Goal: Task Accomplishment & Management: Use online tool/utility

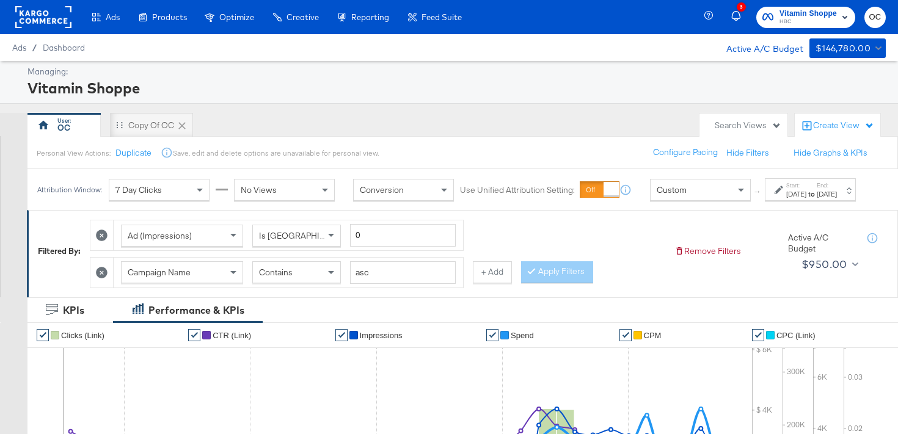
click at [74, 26] on div "Ads Products Optimize Creative Reporting Feed Suite" at bounding box center [235, 17] width 471 height 34
click at [56, 16] on rect at bounding box center [43, 17] width 56 height 22
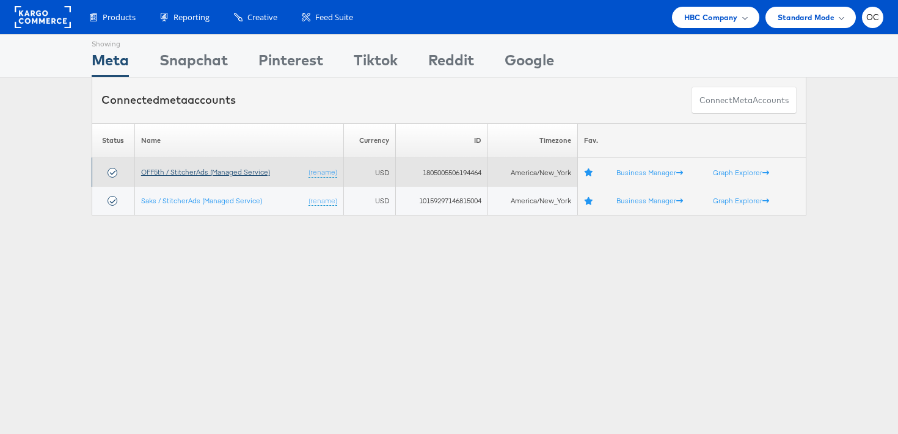
click at [251, 170] on link "OFF5th / StitcherAds (Managed Service)" at bounding box center [205, 171] width 129 height 9
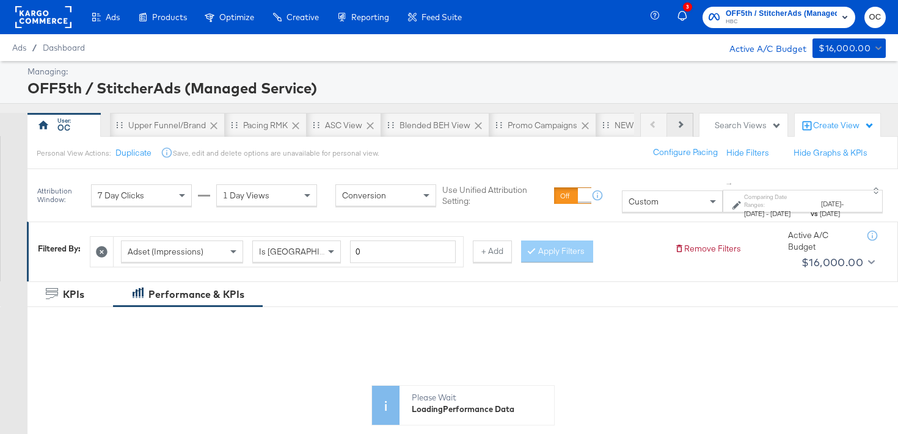
click at [677, 125] on icon at bounding box center [679, 124] width 7 height 7
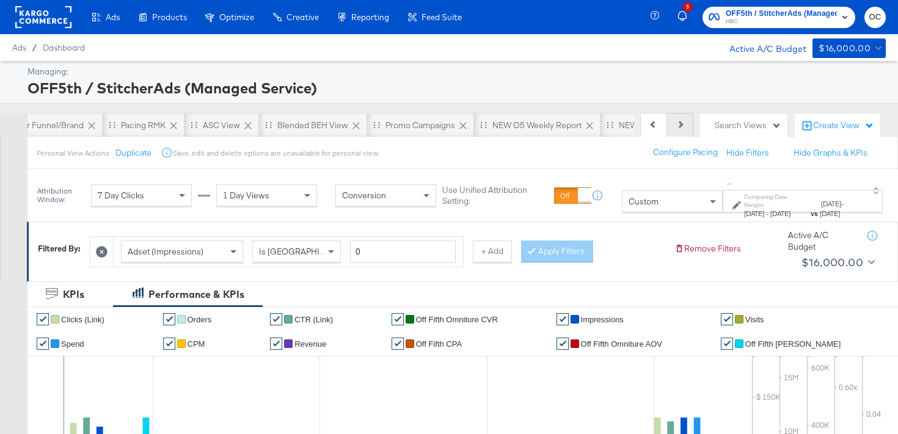
click at [679, 131] on button "Next" at bounding box center [680, 125] width 26 height 24
click at [549, 123] on div "NEW O5 L3D Report" at bounding box center [535, 126] width 77 height 12
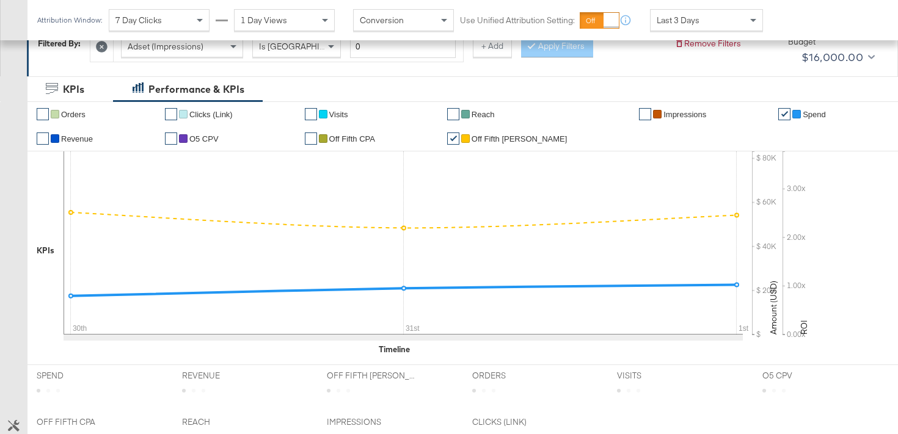
scroll to position [410, 0]
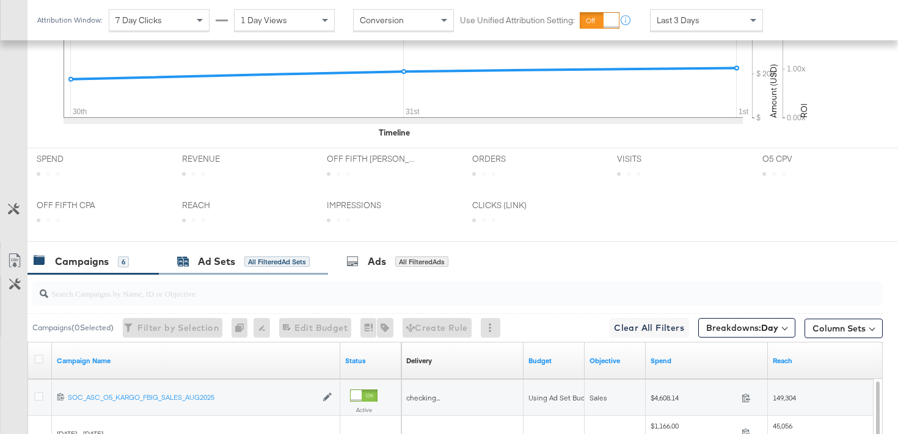
click at [235, 258] on div "Ad Sets All Filtered Ad Sets" at bounding box center [243, 262] width 133 height 14
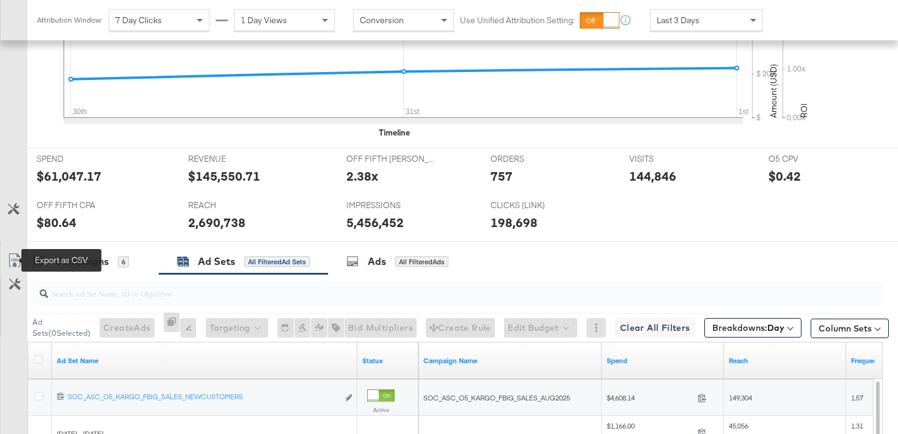
click at [15, 258] on icon at bounding box center [14, 261] width 15 height 15
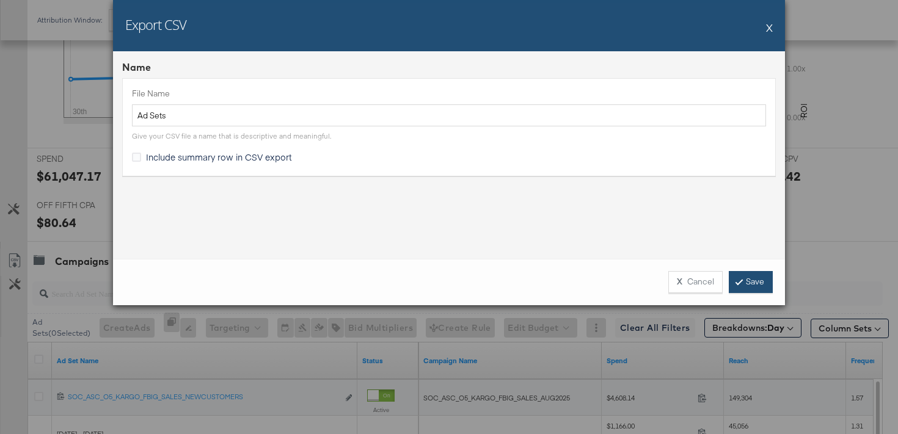
click at [752, 285] on link "Save" at bounding box center [751, 282] width 44 height 22
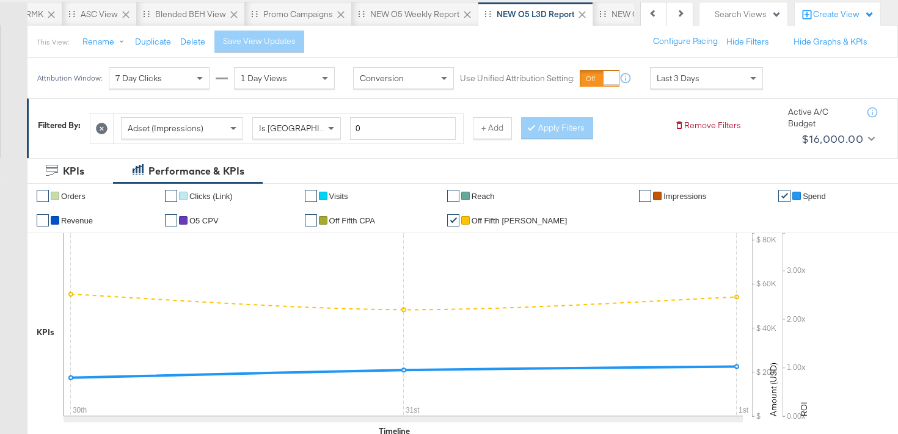
scroll to position [0, 0]
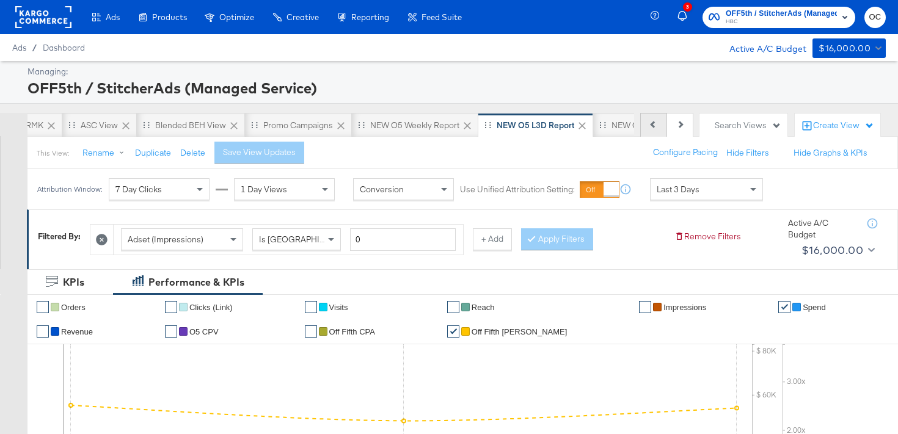
click at [649, 134] on button "Previous" at bounding box center [653, 125] width 27 height 24
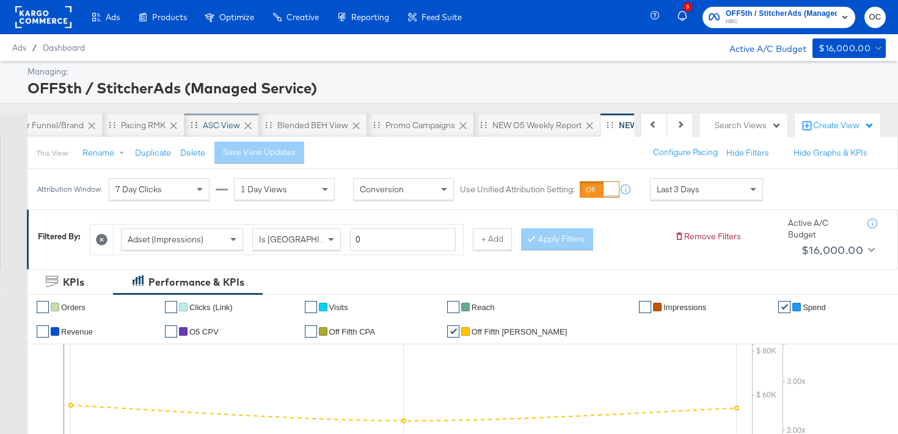
click at [227, 129] on div "ASC View" at bounding box center [221, 126] width 37 height 12
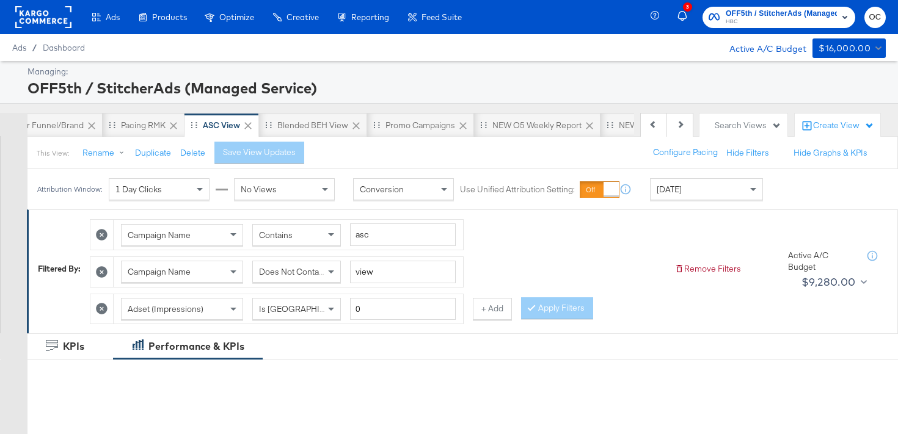
click at [697, 191] on div "[DATE]" at bounding box center [707, 189] width 112 height 21
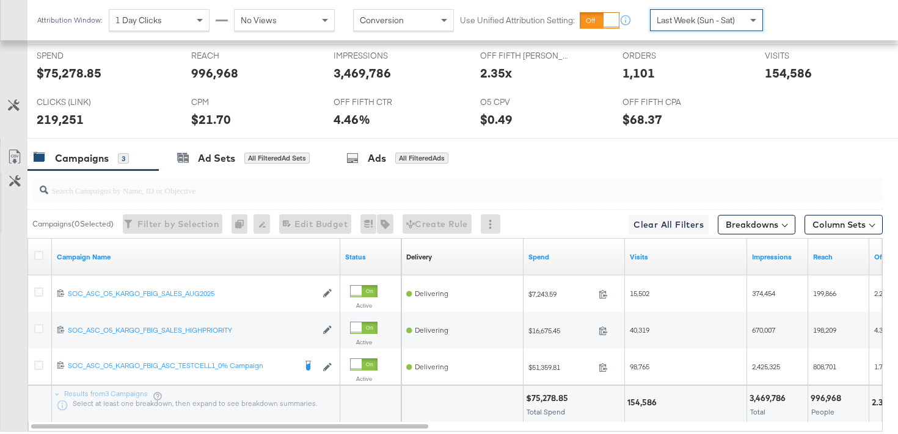
scroll to position [656, 0]
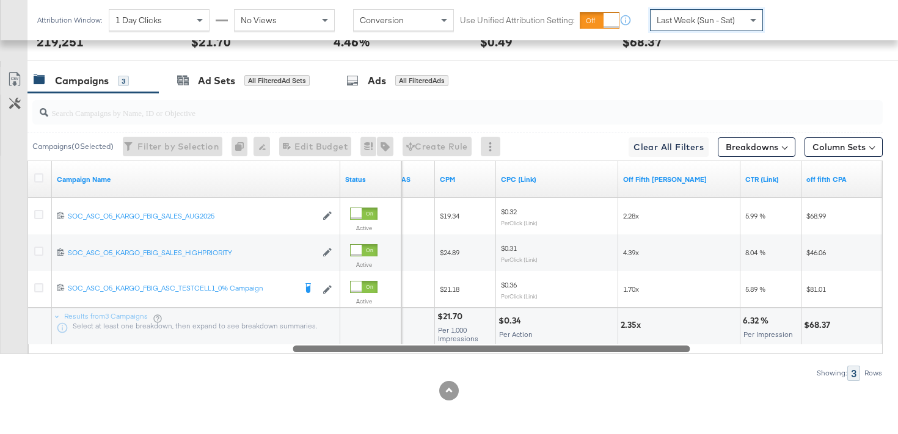
drag, startPoint x: 389, startPoint y: 353, endPoint x: 649, endPoint y: 330, distance: 261.9
click at [649, 330] on div "Campaign Name Status Off Fifth Omnichannel ROAS CPM CPC (Link) Off Fifth [PERSO…" at bounding box center [454, 258] width 855 height 194
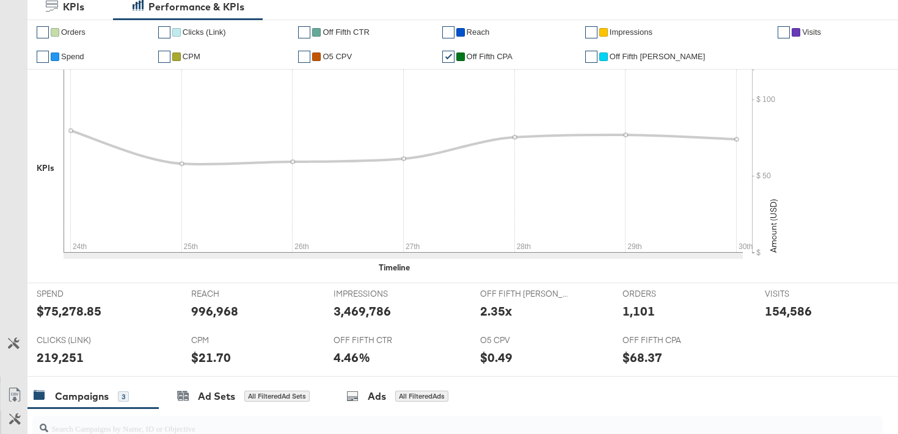
scroll to position [81, 0]
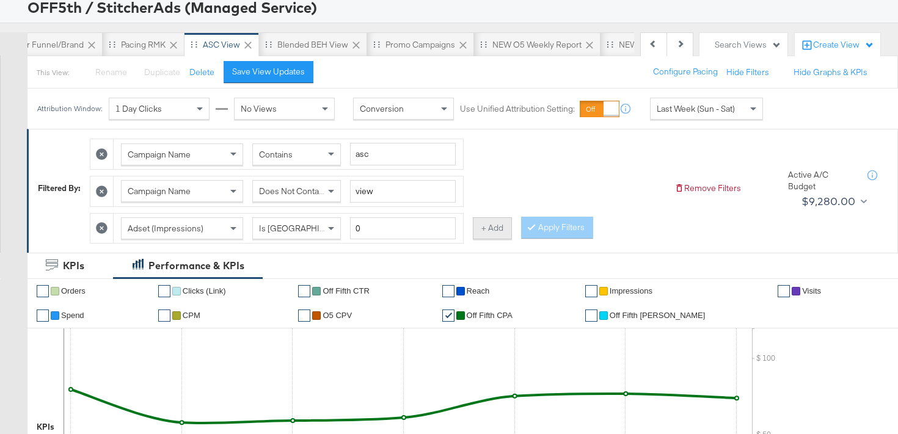
click at [499, 227] on button "+ Add" at bounding box center [492, 229] width 39 height 22
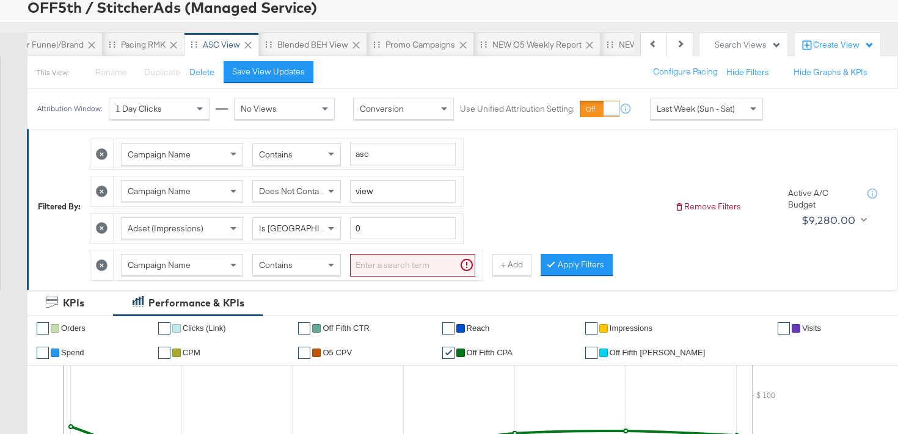
click at [324, 272] on div "Contains" at bounding box center [296, 265] width 87 height 21
click at [376, 263] on input "search" at bounding box center [412, 265] width 125 height 23
type input "high"
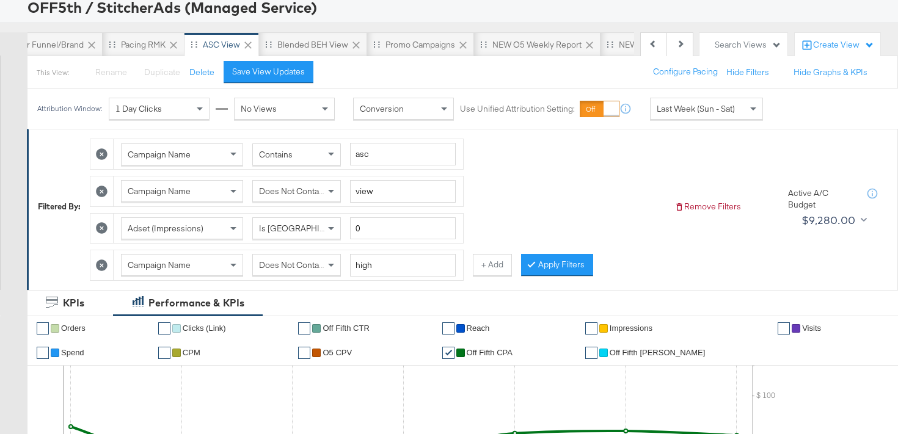
click at [563, 276] on div "Campaign Name Contains asc Campaign Name Does Not Contain view Adset (Impressio…" at bounding box center [377, 207] width 575 height 148
click at [558, 271] on button "Apply Filters" at bounding box center [557, 265] width 72 height 22
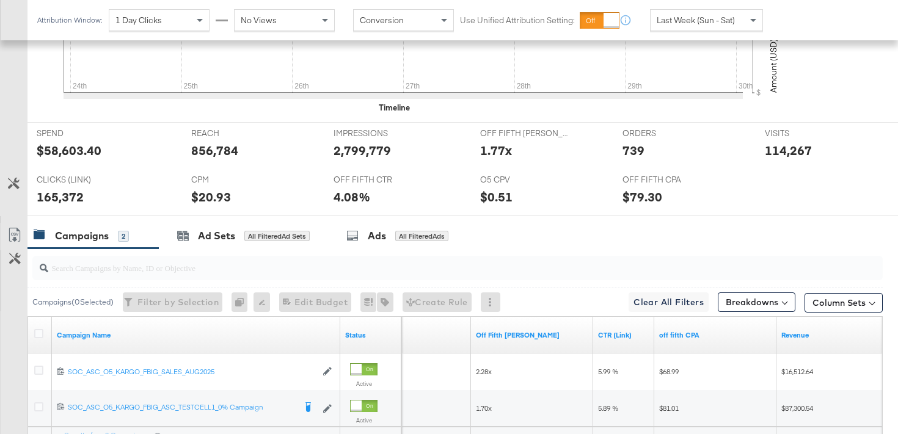
scroll to position [656, 0]
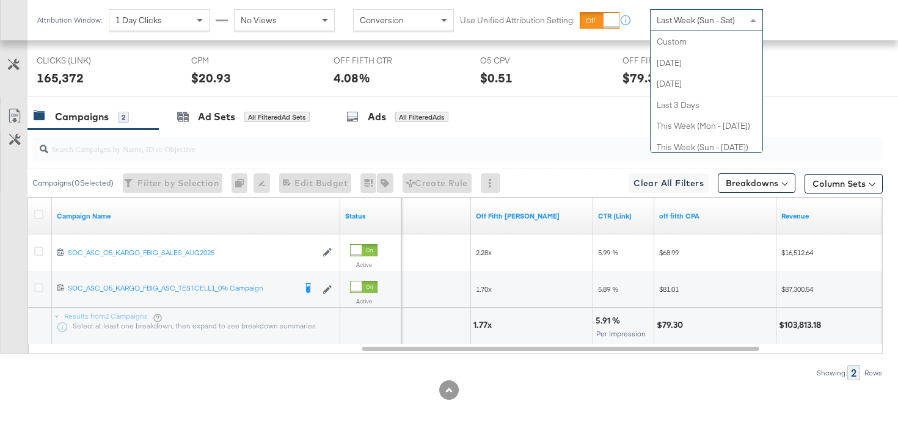
click at [698, 24] on span "Last Week (Sun - Sat)" at bounding box center [696, 20] width 78 height 11
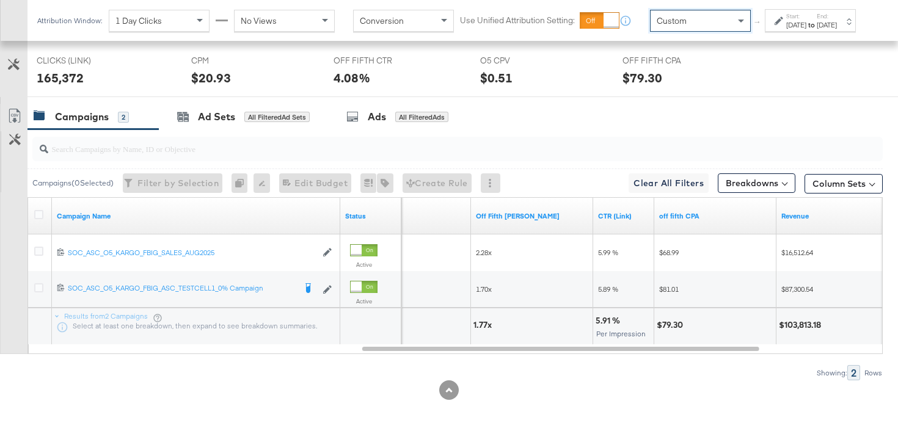
click at [786, 30] on div "[DATE]" at bounding box center [796, 25] width 20 height 10
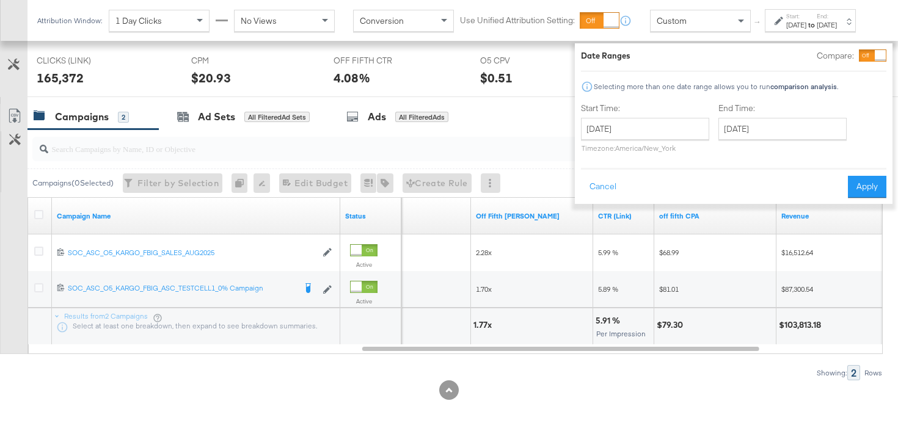
click at [836, 60] on label "Compare:" at bounding box center [835, 56] width 37 height 12
click at [875, 54] on div at bounding box center [880, 55] width 11 height 11
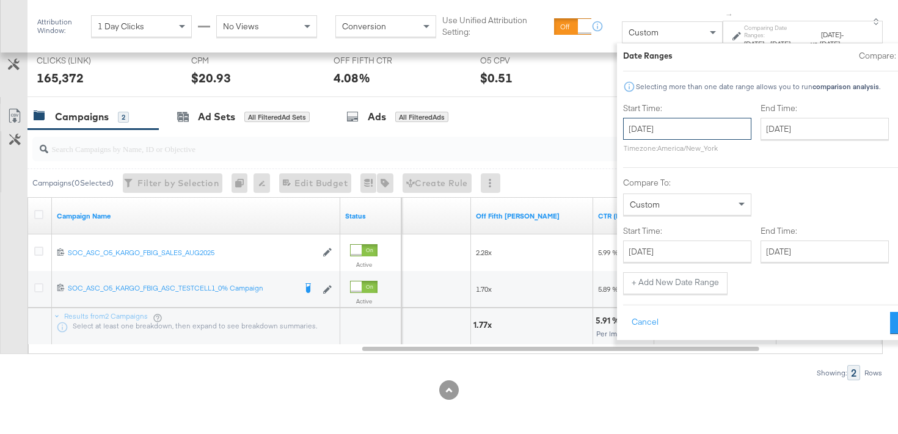
click at [672, 132] on input "[DATE]" at bounding box center [687, 129] width 128 height 22
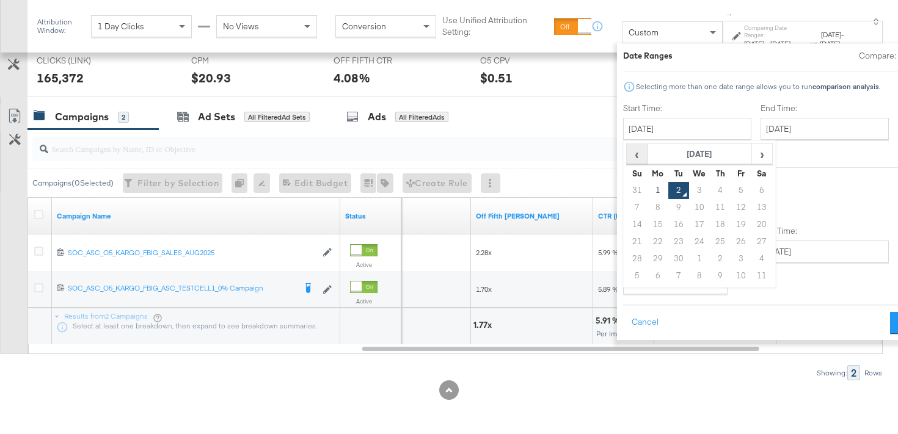
click at [626, 163] on th "‹" at bounding box center [636, 154] width 21 height 21
click at [626, 243] on td "17" at bounding box center [636, 241] width 21 height 17
type input "[DATE]"
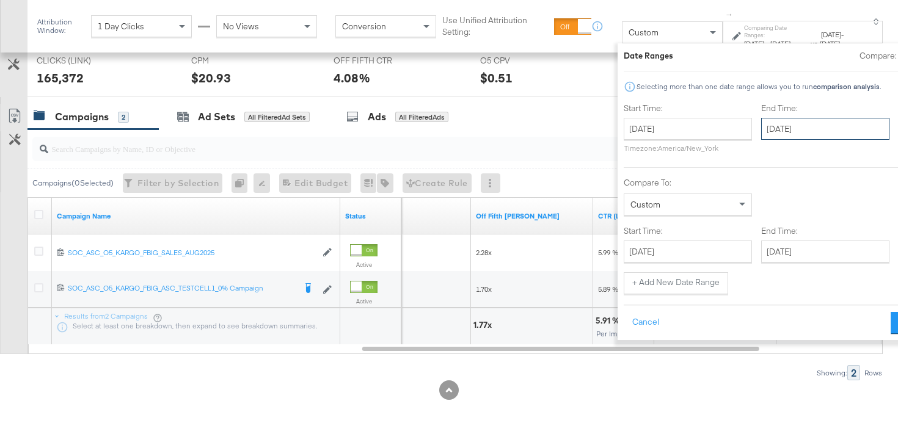
click at [761, 137] on input "[DATE]" at bounding box center [825, 129] width 128 height 22
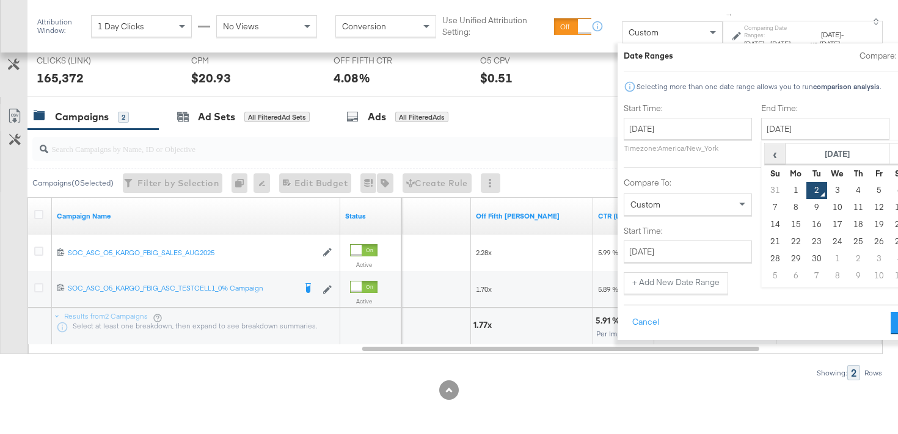
click at [766, 150] on span "‹" at bounding box center [775, 154] width 19 height 18
click at [890, 238] on td "23" at bounding box center [900, 241] width 21 height 17
type input "[DATE]"
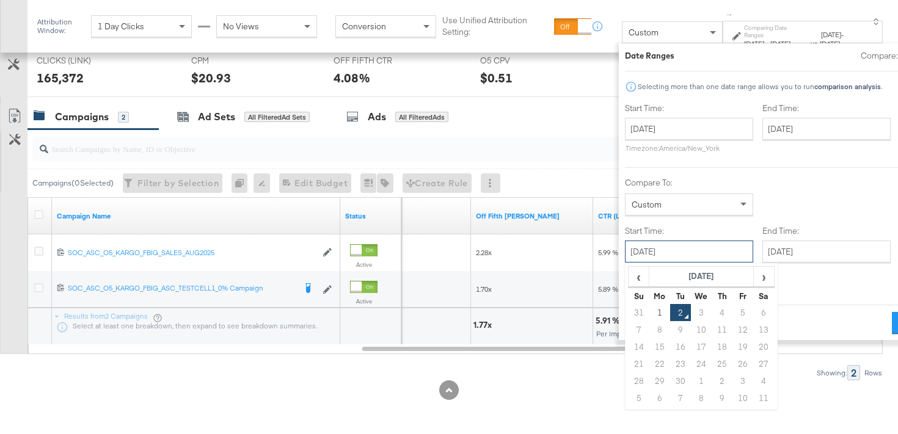
click at [631, 254] on input "[DATE]" at bounding box center [689, 252] width 128 height 22
click at [629, 279] on span "‹" at bounding box center [638, 277] width 19 height 18
click at [628, 382] on td "24" at bounding box center [638, 381] width 21 height 17
type input "[DATE]"
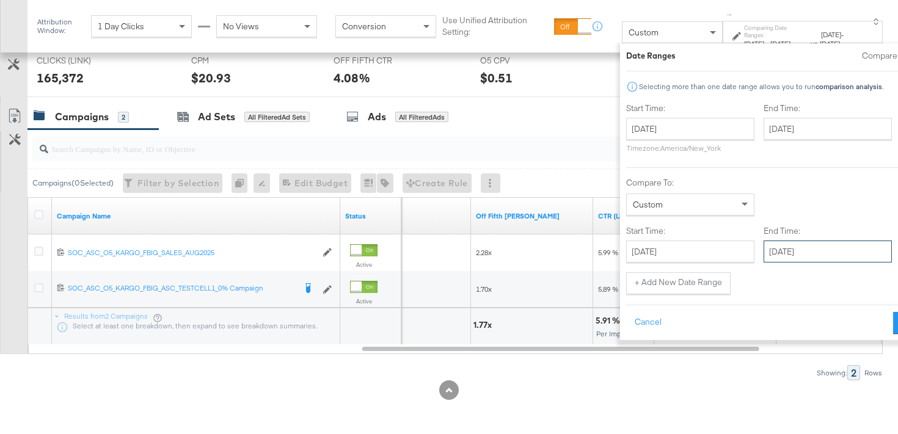
click at [764, 253] on input "[DATE]" at bounding box center [828, 252] width 128 height 22
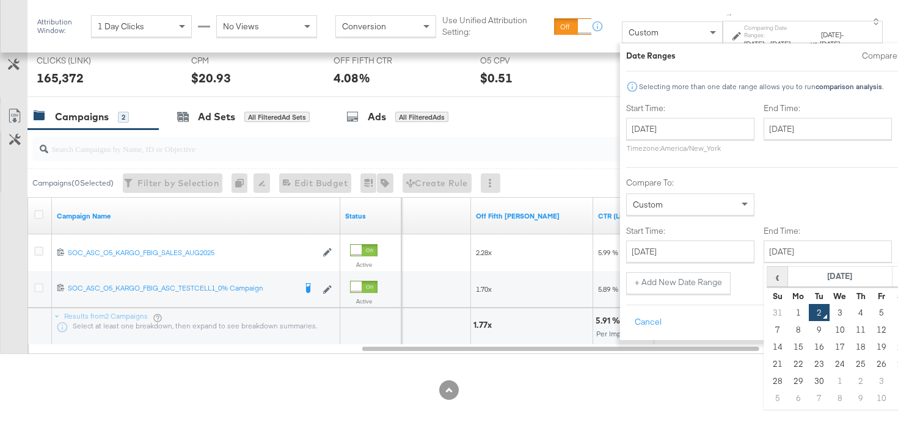
click at [768, 284] on span "‹" at bounding box center [777, 277] width 19 height 18
click at [892, 384] on td "30" at bounding box center [902, 381] width 21 height 17
type input "[DATE]"
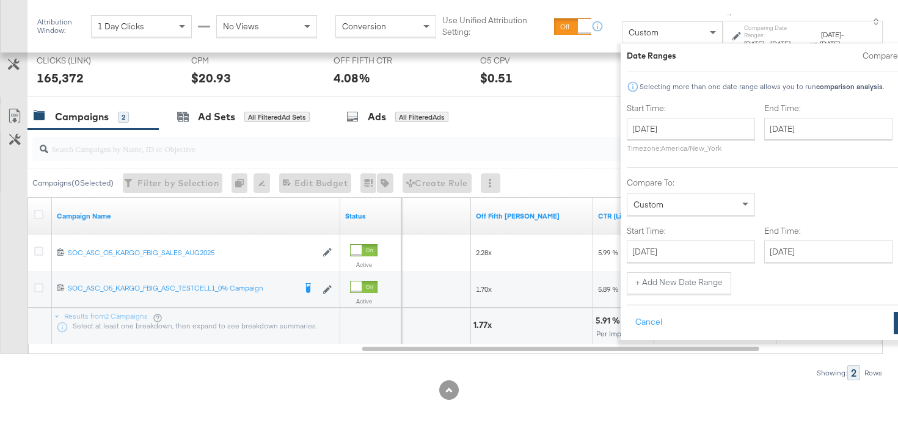
click at [894, 328] on button "Apply" at bounding box center [913, 323] width 38 height 22
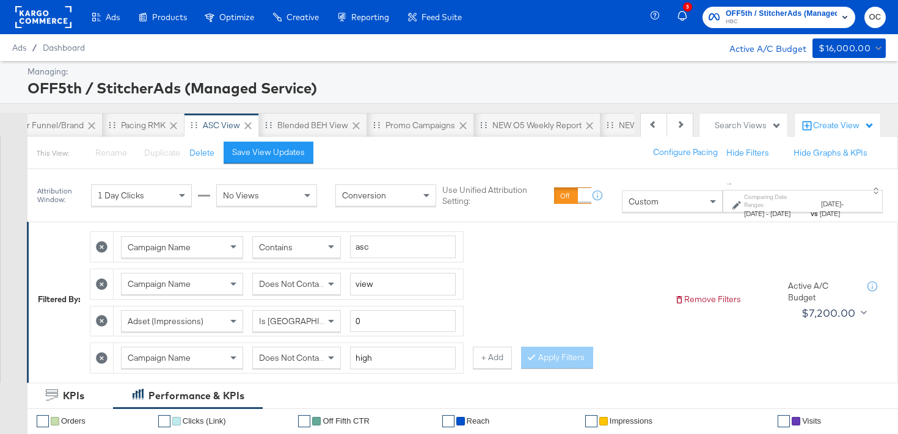
click at [305, 362] on span "Does Not Contain" at bounding box center [292, 358] width 67 height 11
click at [530, 363] on div at bounding box center [534, 358] width 9 height 12
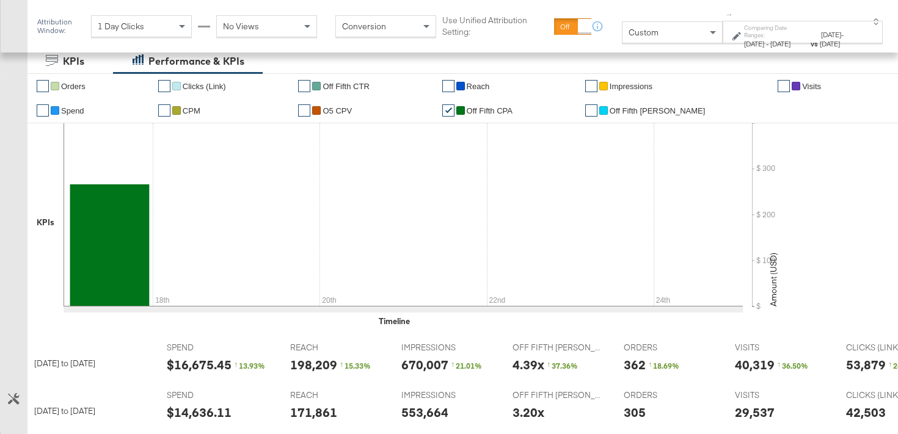
scroll to position [119, 0]
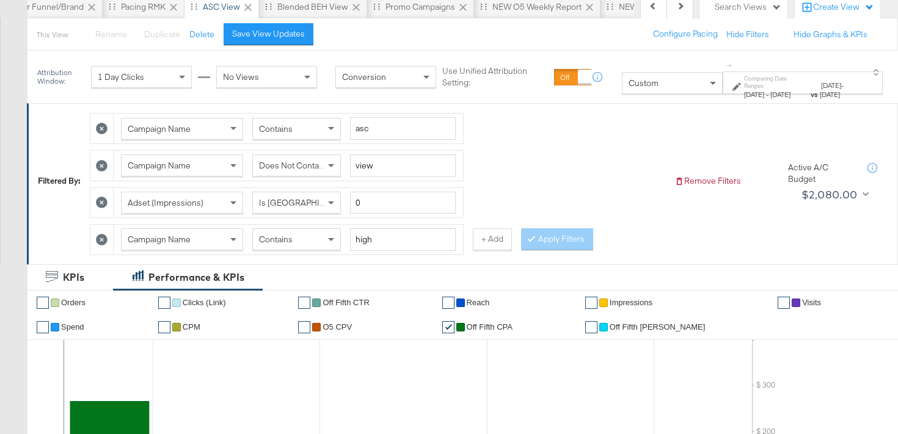
click at [100, 251] on div at bounding box center [101, 240] width 23 height 30
click at [101, 246] on button at bounding box center [101, 239] width 13 height 13
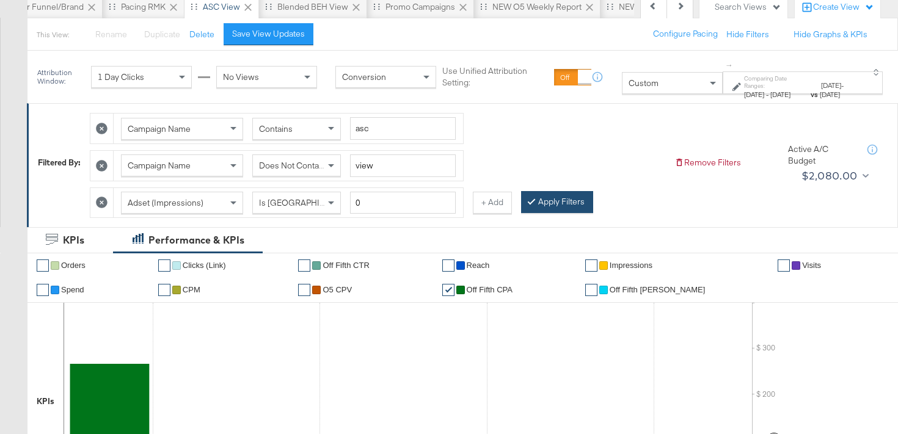
click at [540, 200] on button "Apply Filters" at bounding box center [557, 202] width 72 height 22
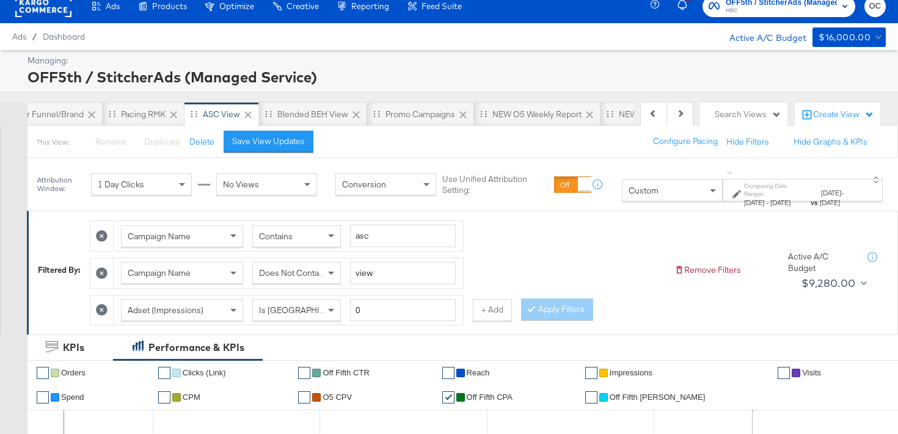
scroll to position [0, 0]
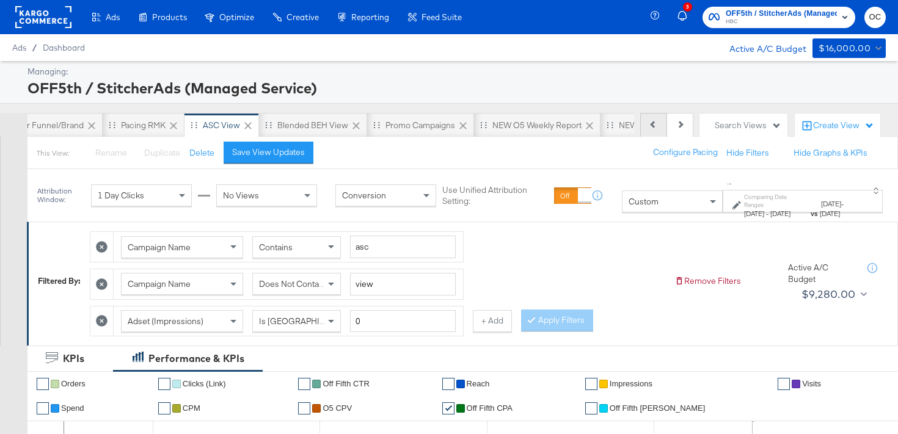
click at [658, 130] on button "Previous" at bounding box center [653, 125] width 27 height 24
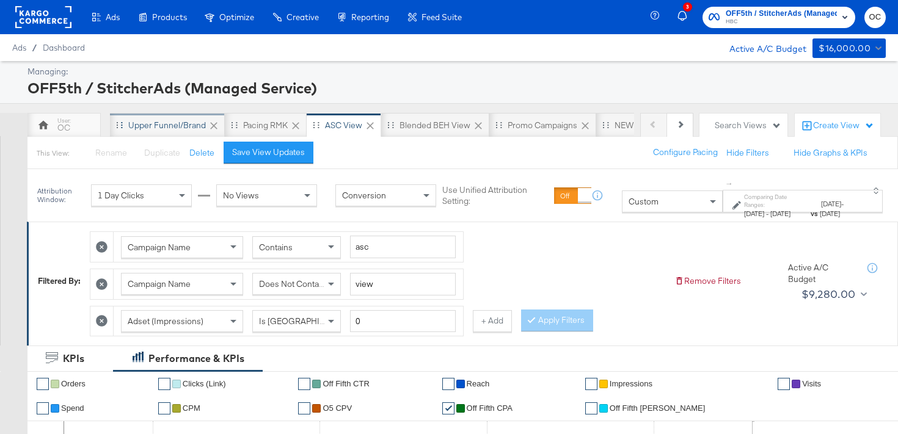
click at [185, 133] on div "Upper Funnel/Brand" at bounding box center [167, 125] width 115 height 24
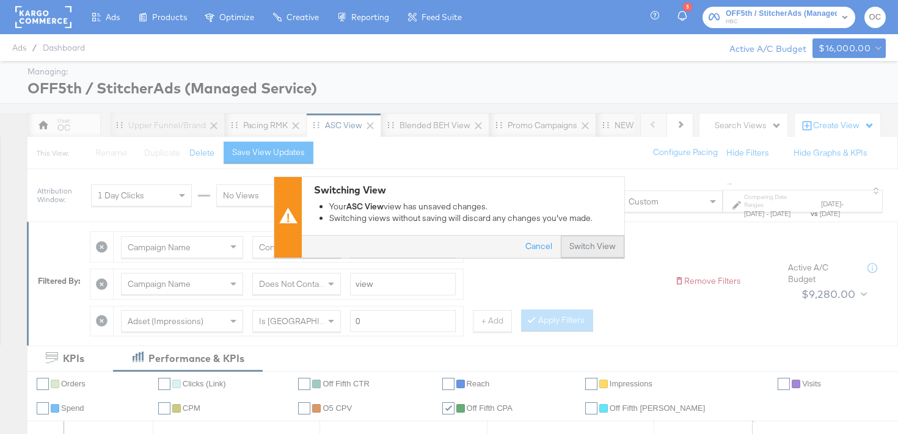
click at [598, 239] on button "Switch View" at bounding box center [593, 247] width 64 height 22
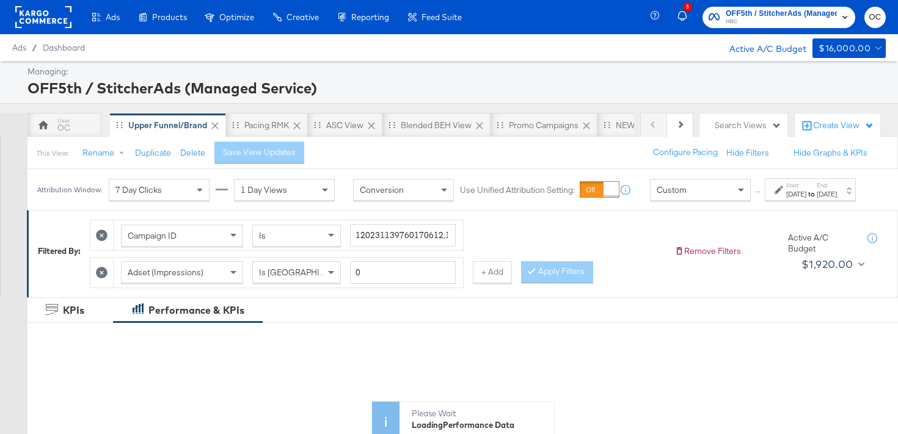
click at [659, 196] on span "Custom" at bounding box center [672, 190] width 30 height 11
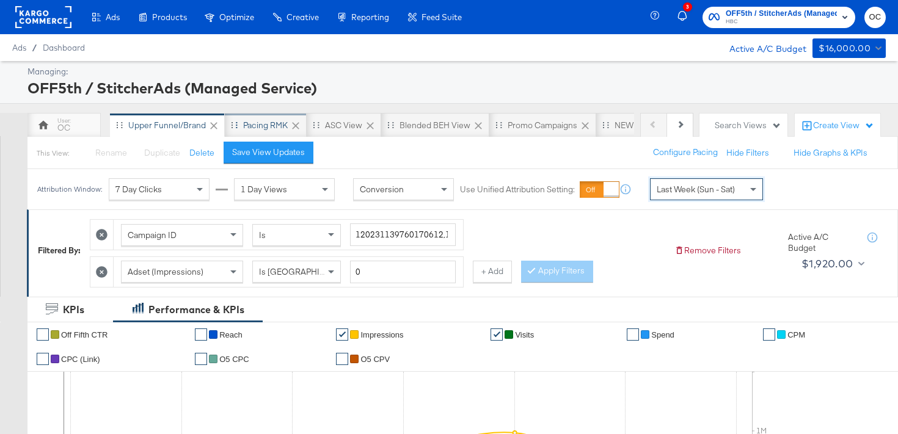
click at [274, 124] on div "Pacing RMK" at bounding box center [265, 126] width 45 height 12
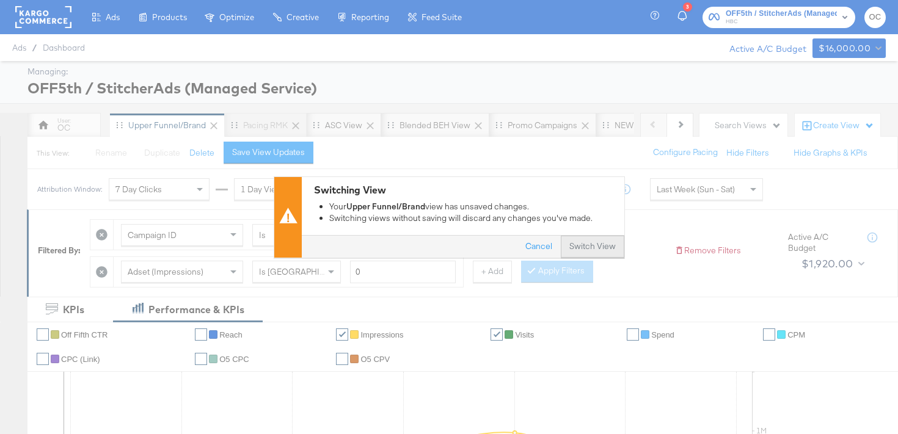
click at [593, 256] on button "Switch View" at bounding box center [593, 247] width 64 height 22
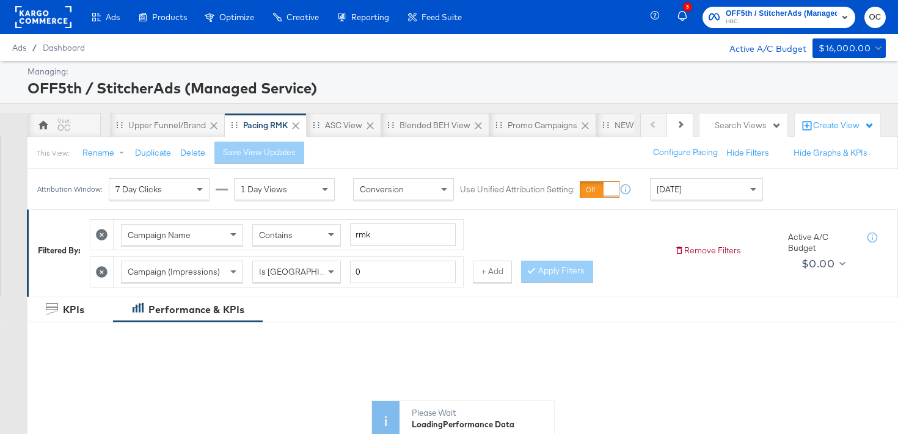
click at [684, 194] on div "[DATE]" at bounding box center [707, 189] width 112 height 21
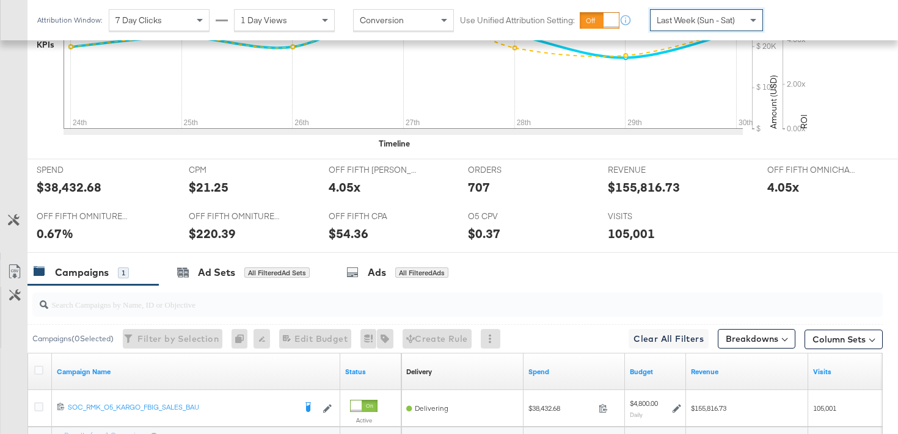
scroll to position [546, 0]
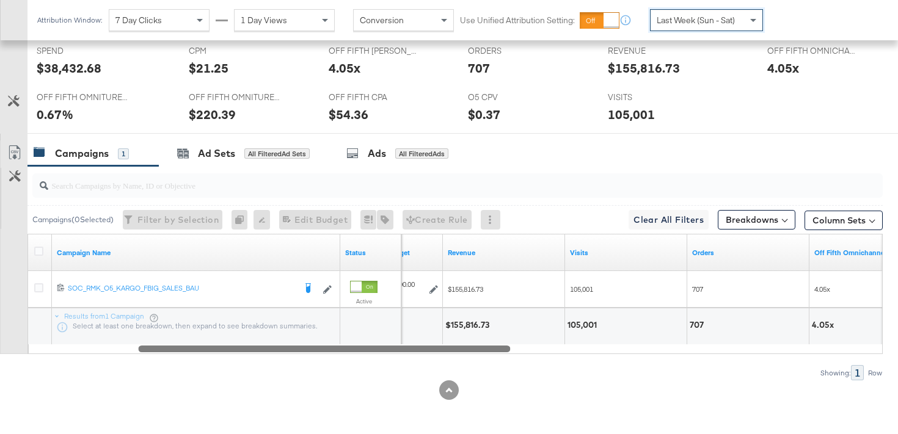
drag, startPoint x: 387, startPoint y: 350, endPoint x: 493, endPoint y: 370, distance: 108.1
click at [493, 370] on div "Campaigns ( 0 Selected) Filter by Selection Filter 0 campaigns 0 Rename 0 campa…" at bounding box center [441, 273] width 883 height 214
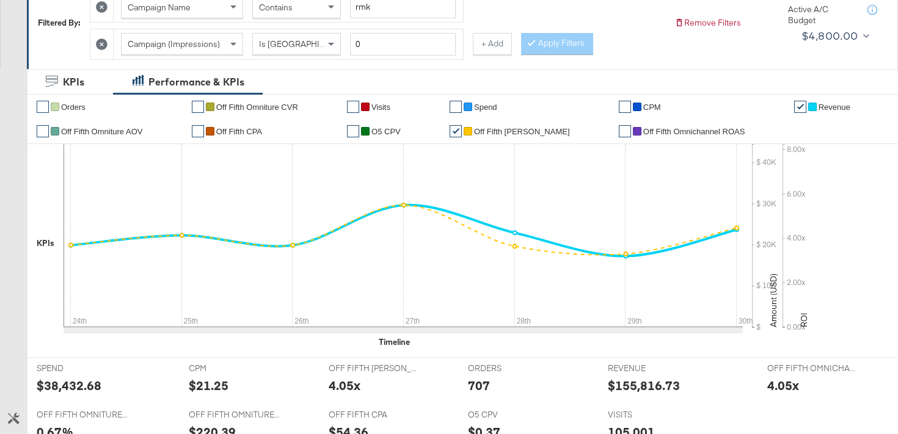
scroll to position [0, 0]
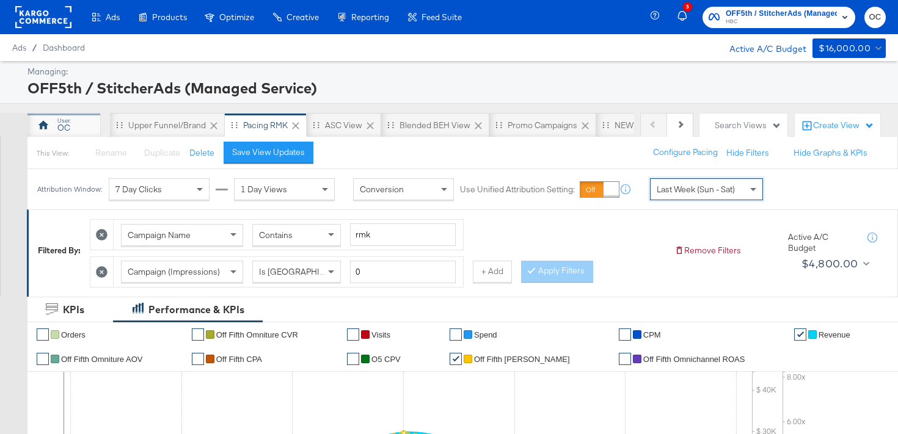
click at [78, 136] on div "OC" at bounding box center [63, 125] width 73 height 24
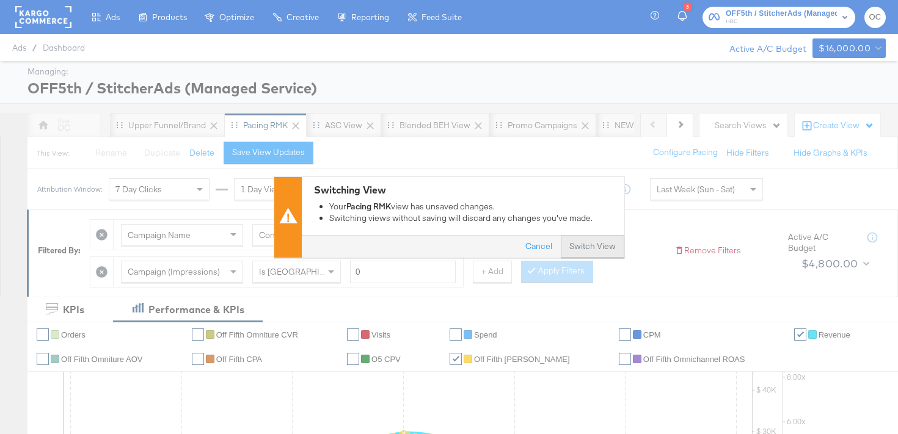
click at [577, 250] on button "Switch View" at bounding box center [593, 247] width 64 height 22
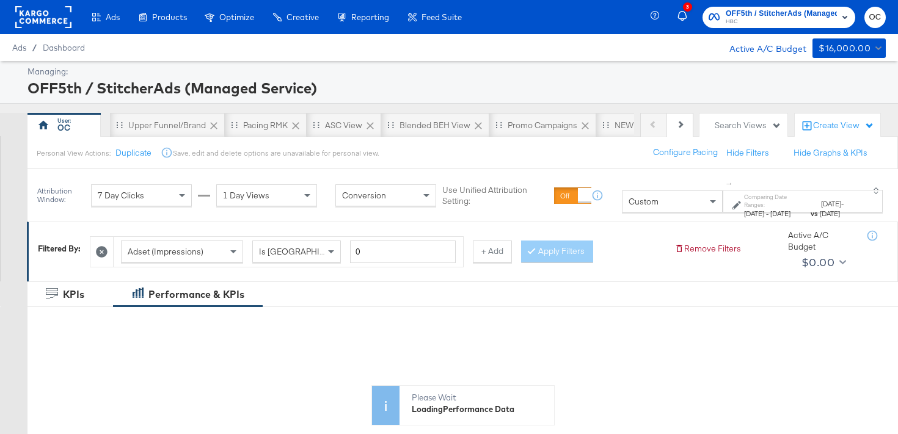
click at [637, 202] on div "Custom" at bounding box center [673, 201] width 100 height 21
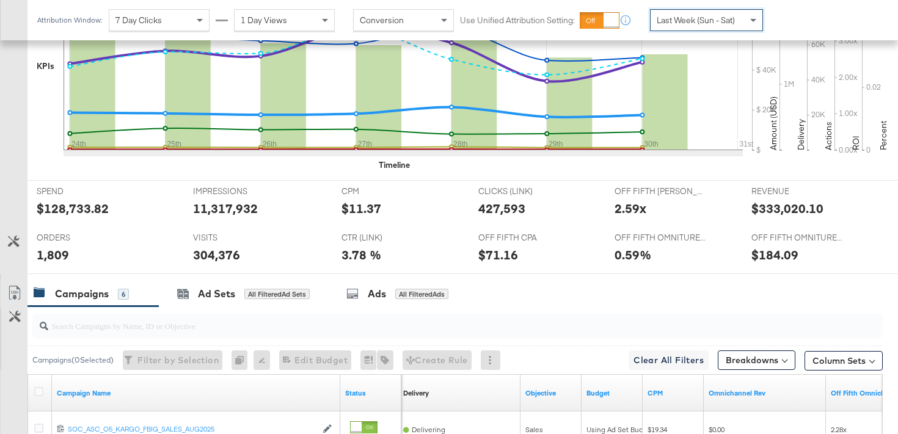
scroll to position [360, 0]
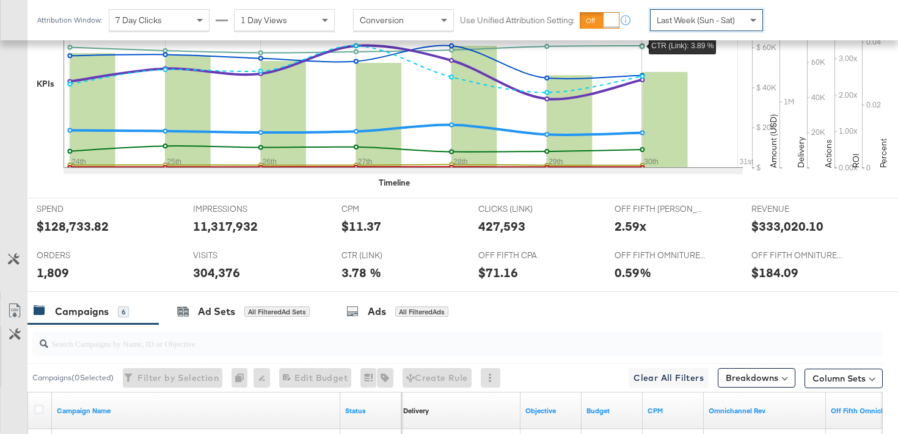
click at [695, 34] on div "Attribution Window: 7 Day Clicks 1 Day Views Conversion Use Unified Attribution…" at bounding box center [402, 20] width 751 height 40
click at [699, 19] on span "Last Week (Sun - Sat)" at bounding box center [696, 20] width 78 height 11
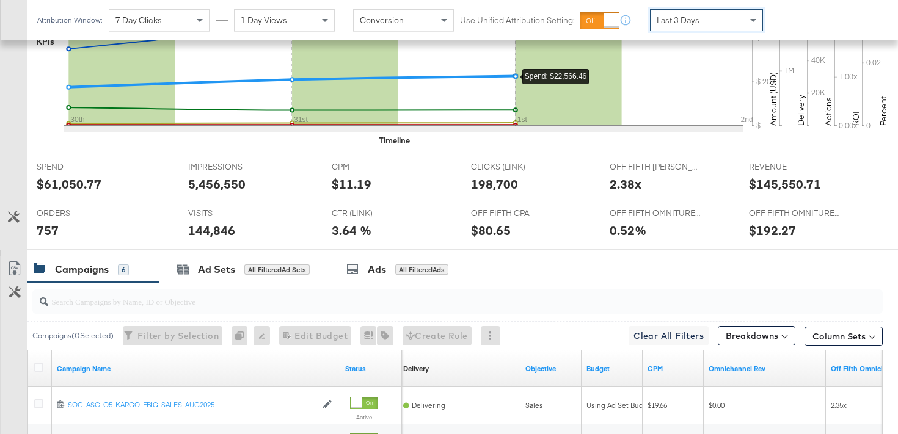
scroll to position [407, 0]
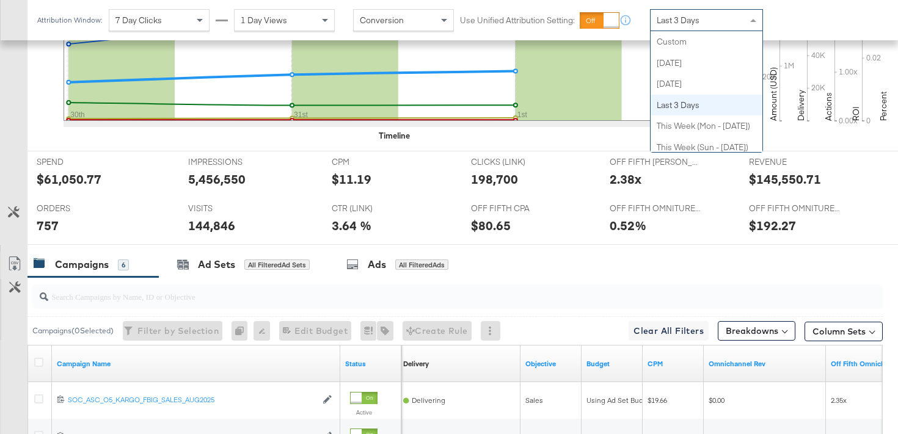
click at [697, 17] on span "Last 3 Days" at bounding box center [678, 20] width 43 height 11
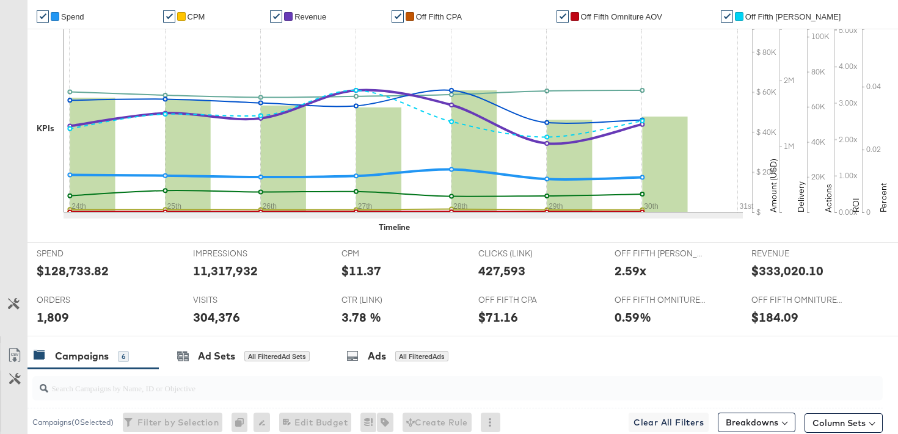
scroll to position [0, 0]
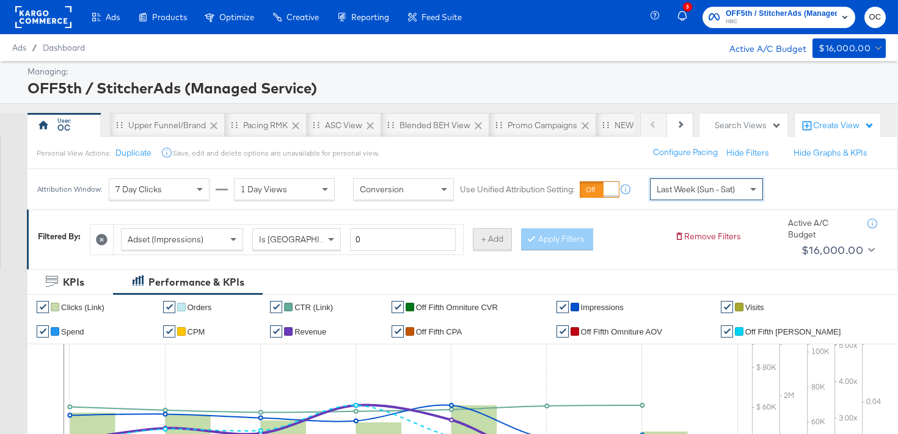
click at [476, 236] on button "+ Add" at bounding box center [492, 240] width 39 height 22
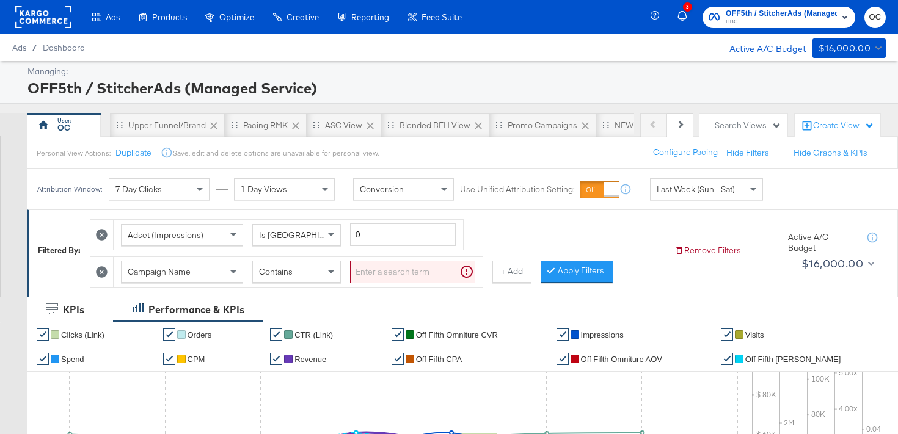
click at [323, 274] on div "Contains" at bounding box center [296, 272] width 87 height 21
click at [371, 283] on div "Campaign Name Does Not Contain" at bounding box center [298, 272] width 369 height 30
click at [377, 271] on input "search" at bounding box center [412, 272] width 125 height 23
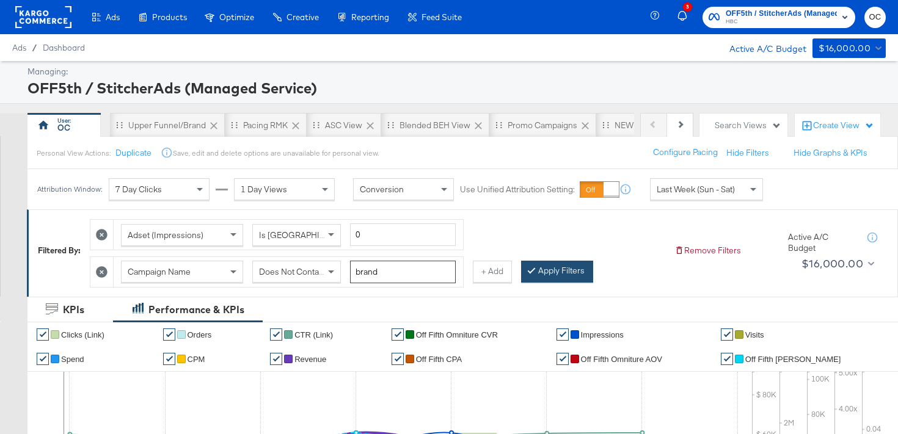
type input "brand"
click at [546, 268] on button "Apply Filters" at bounding box center [557, 272] width 72 height 22
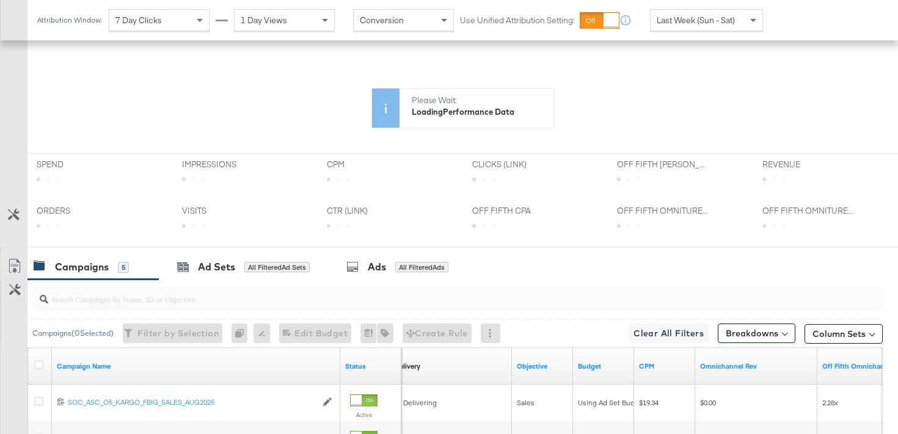
scroll to position [316, 0]
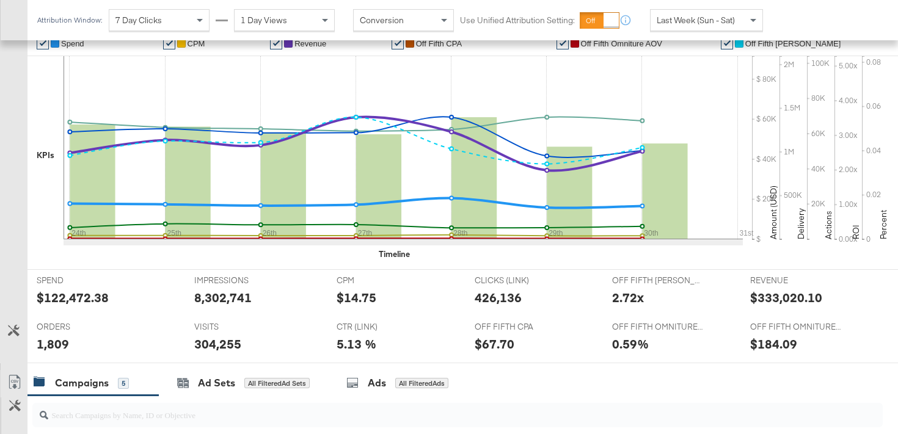
click at [677, 20] on span "Last Week (Sun - Sat)" at bounding box center [696, 20] width 78 height 11
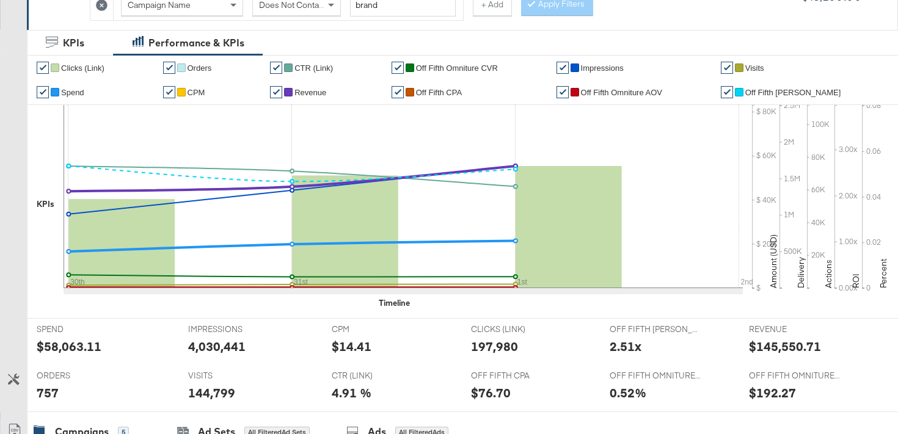
scroll to position [0, 0]
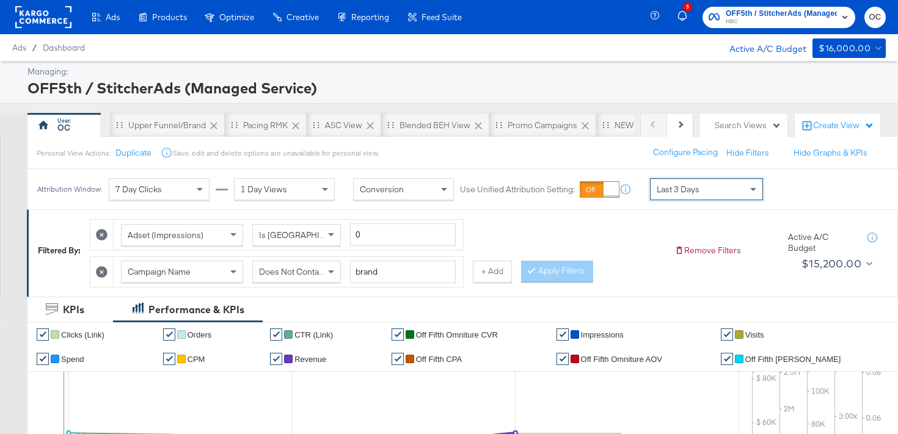
click at [106, 271] on icon at bounding box center [102, 272] width 12 height 12
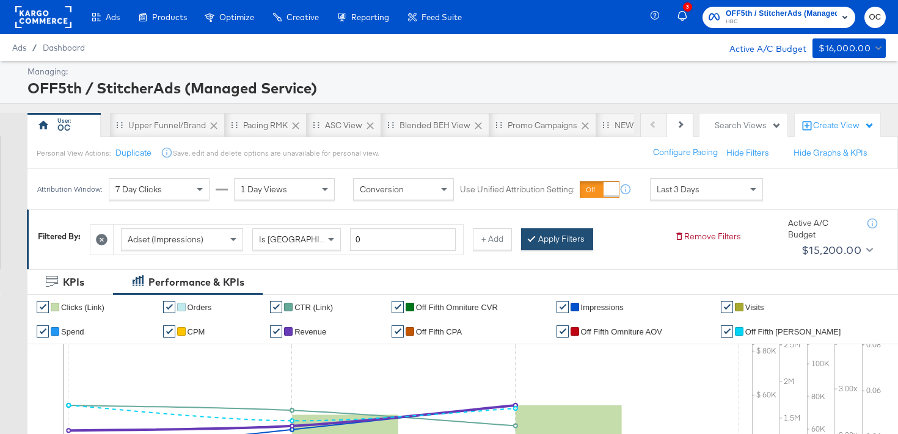
click at [565, 243] on button "Apply Filters" at bounding box center [557, 240] width 72 height 22
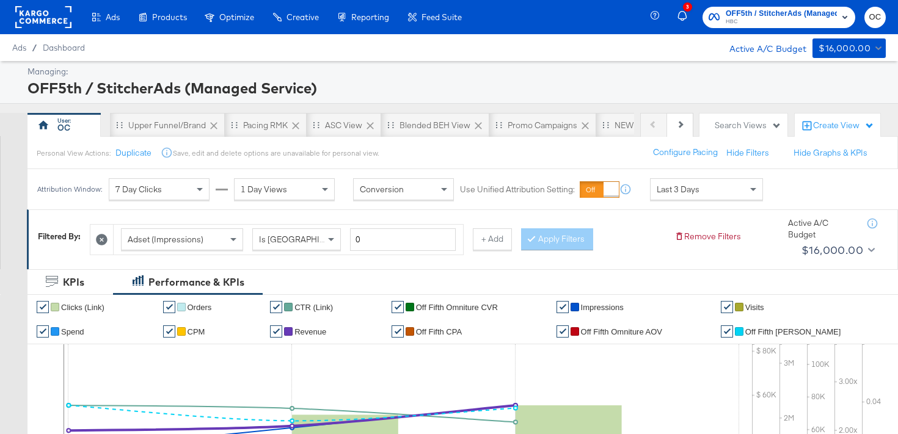
click at [672, 199] on div "Last 3 Days" at bounding box center [707, 189] width 112 height 21
click at [806, 199] on strong "to" at bounding box center [811, 193] width 10 height 9
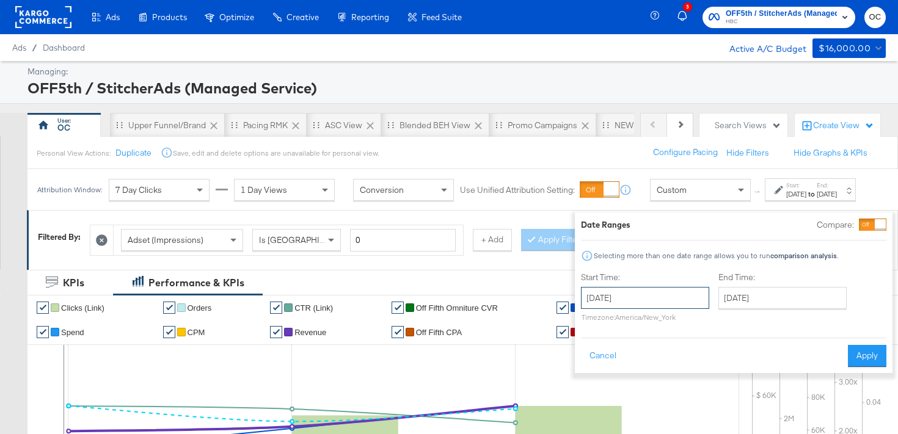
click at [642, 296] on input "[DATE]" at bounding box center [645, 298] width 128 height 22
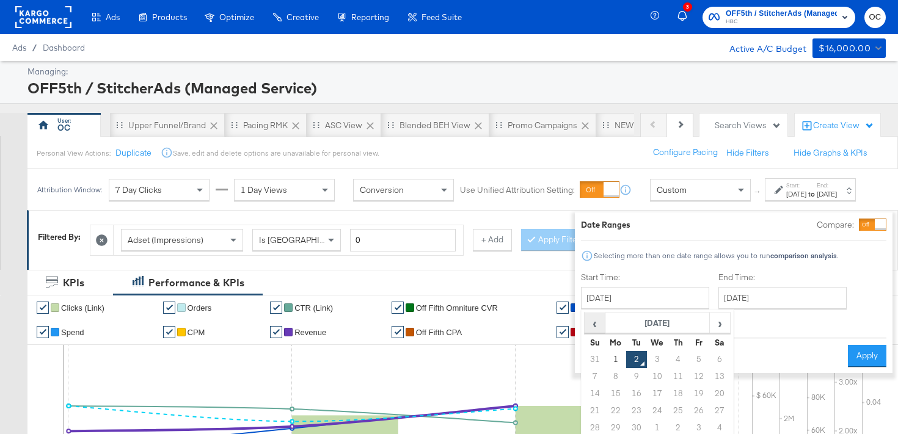
click at [585, 321] on span "‹" at bounding box center [594, 323] width 19 height 18
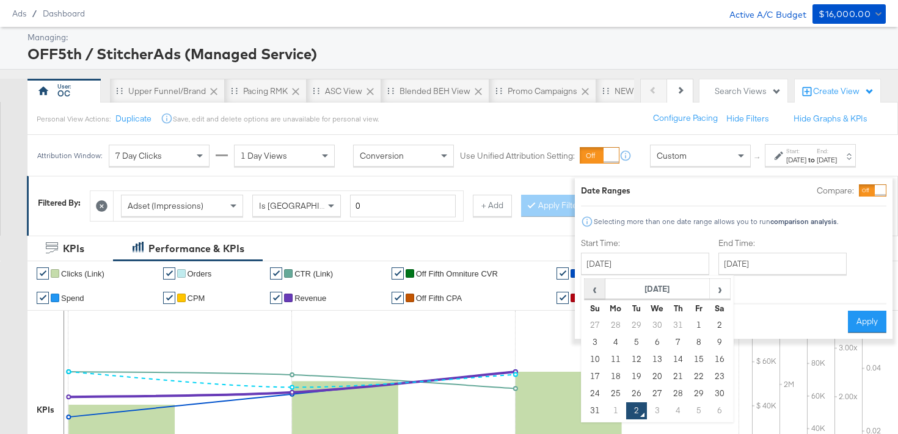
scroll to position [83, 0]
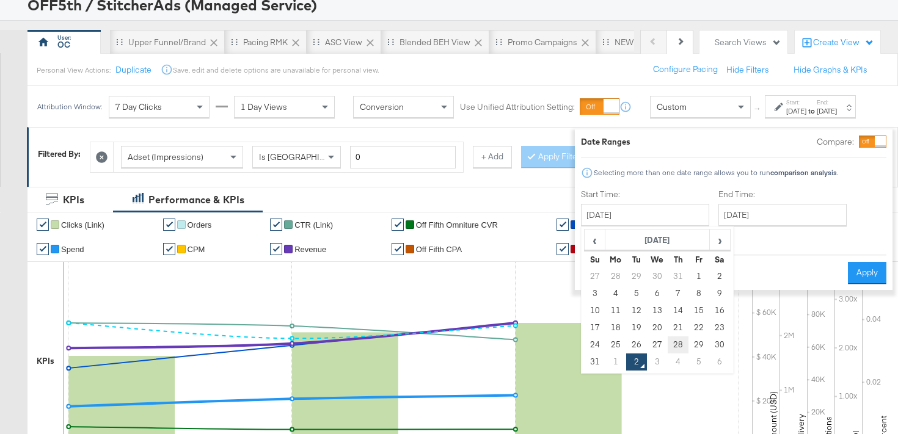
click at [668, 344] on td "28" at bounding box center [678, 345] width 21 height 17
type input "[DATE]"
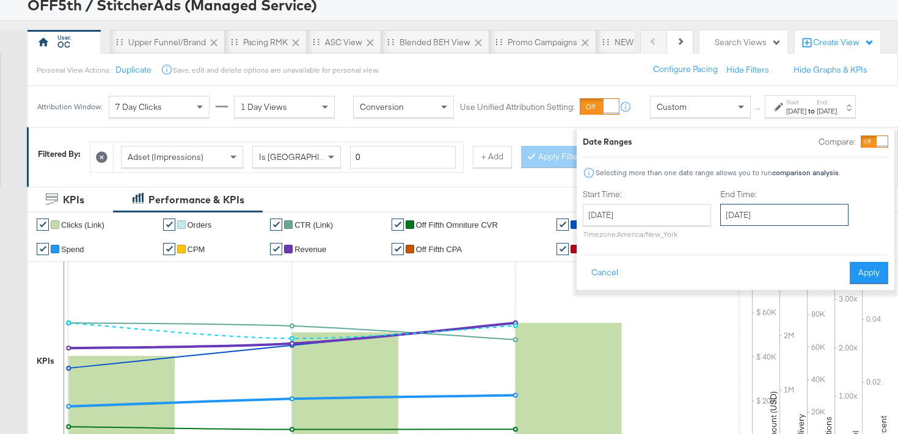
click at [795, 219] on input "[DATE]" at bounding box center [784, 215] width 128 height 22
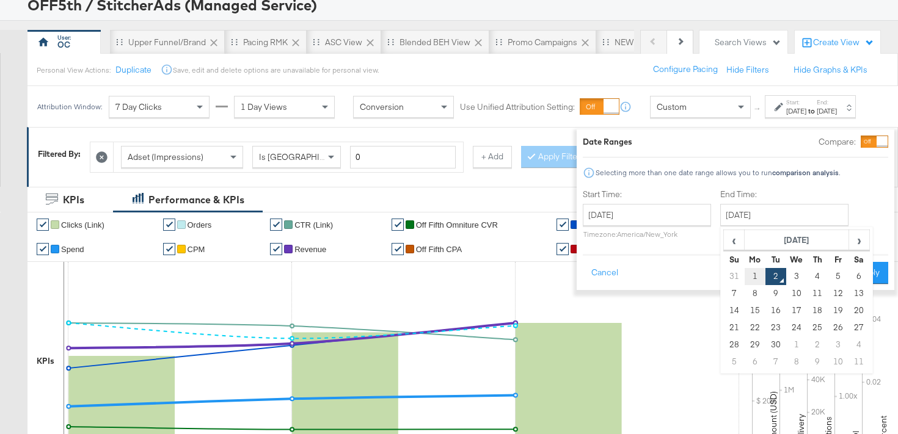
click at [745, 277] on td "1" at bounding box center [755, 276] width 21 height 17
type input "[DATE]"
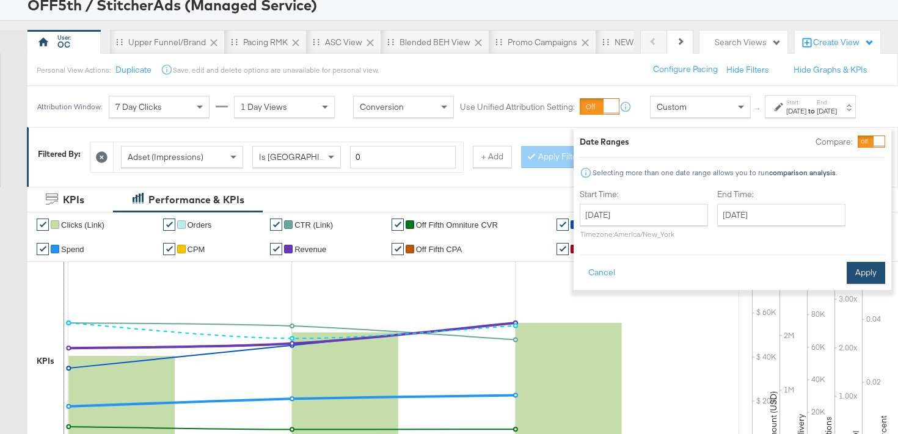
click at [857, 280] on button "Apply" at bounding box center [866, 273] width 38 height 22
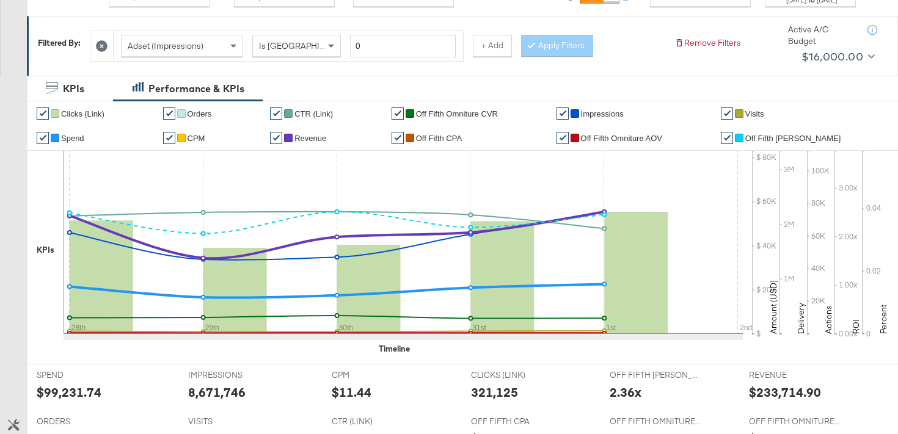
scroll to position [44, 0]
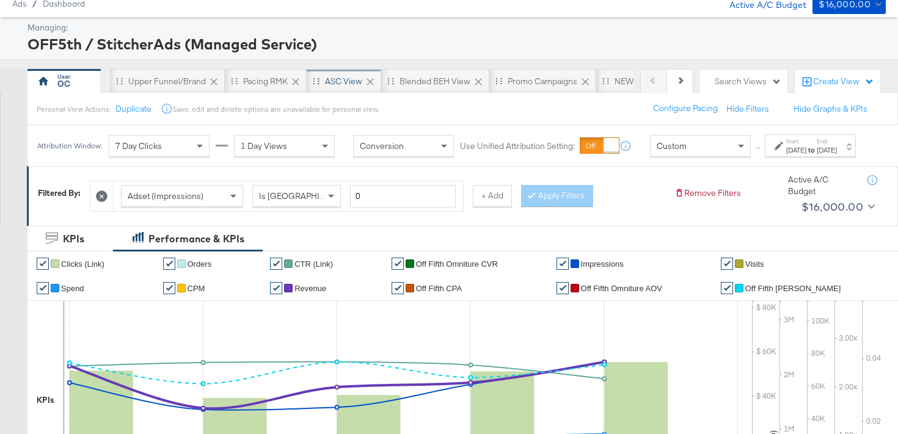
click at [329, 82] on div "ASC View" at bounding box center [343, 82] width 37 height 12
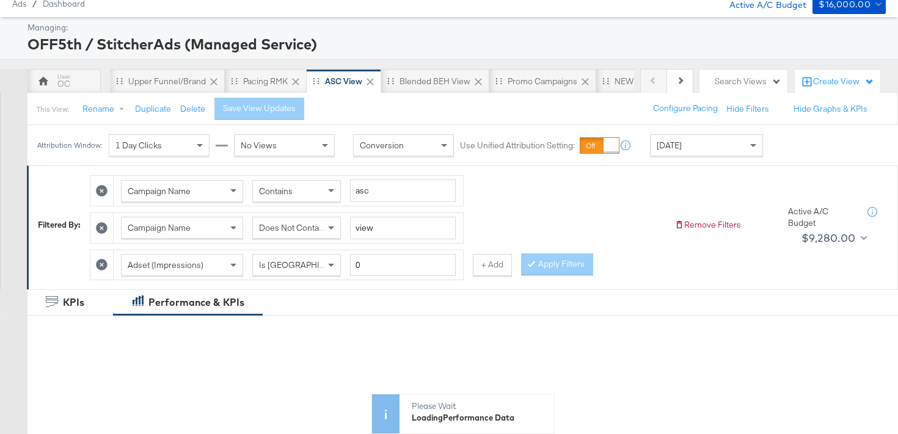
click at [671, 148] on span "[DATE]" at bounding box center [669, 145] width 25 height 11
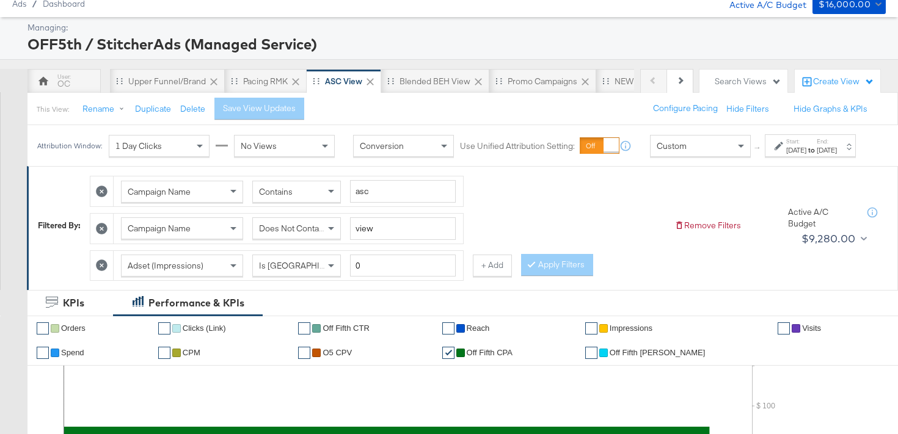
click at [786, 155] on div "[DATE]" at bounding box center [796, 150] width 20 height 10
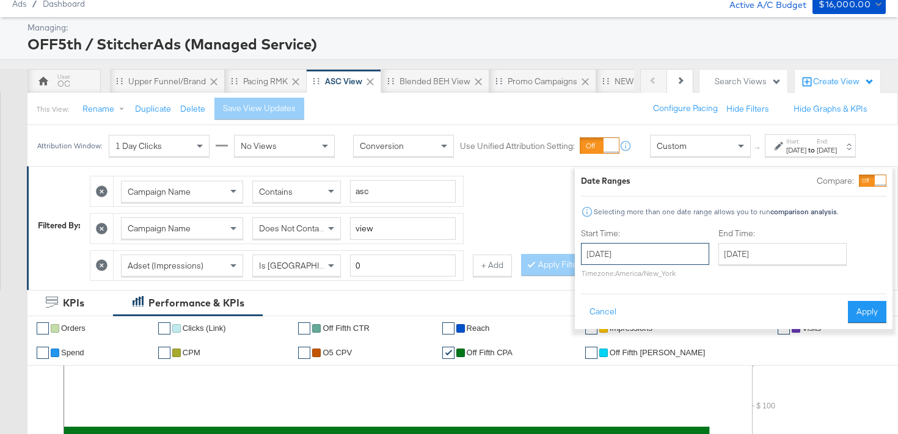
click at [639, 255] on input "[DATE]" at bounding box center [645, 254] width 128 height 22
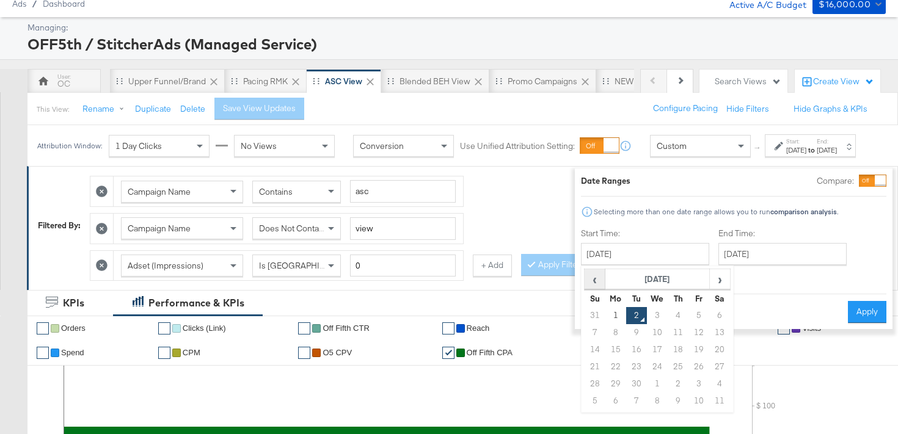
click at [585, 287] on span "‹" at bounding box center [594, 279] width 19 height 18
click at [668, 386] on td "28" at bounding box center [678, 384] width 21 height 17
type input "[DATE]"
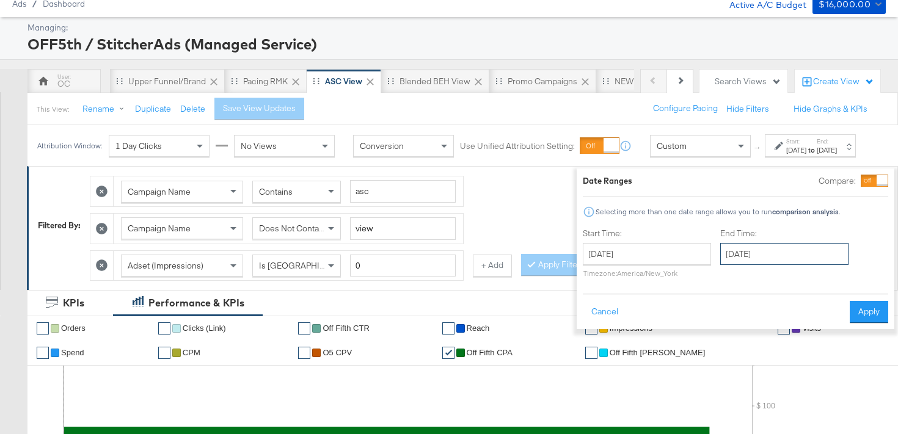
click at [769, 252] on input "[DATE]" at bounding box center [784, 254] width 128 height 22
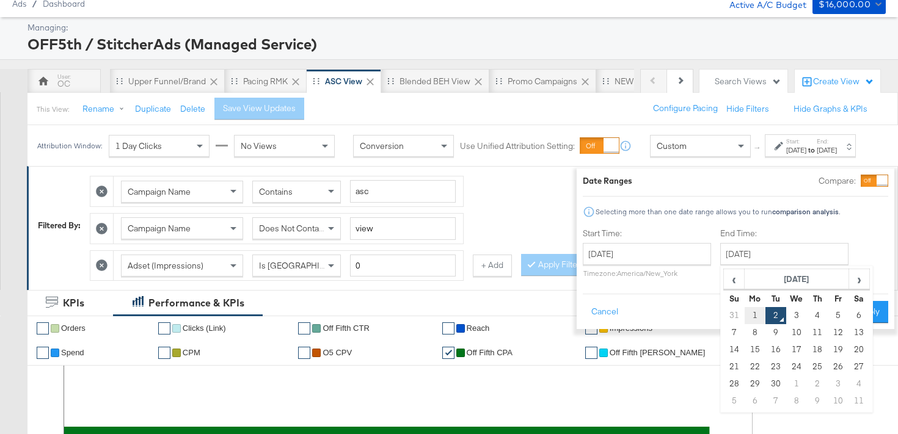
click at [745, 313] on td "1" at bounding box center [755, 315] width 21 height 17
type input "[DATE]"
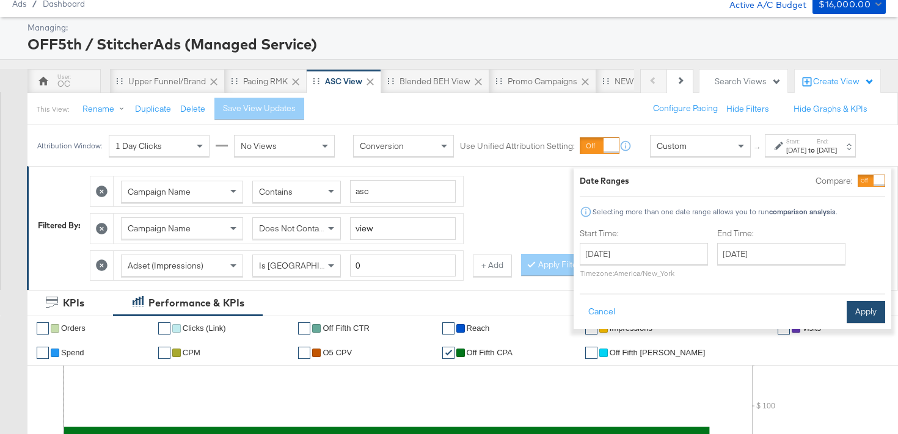
click at [847, 309] on button "Apply" at bounding box center [866, 312] width 38 height 22
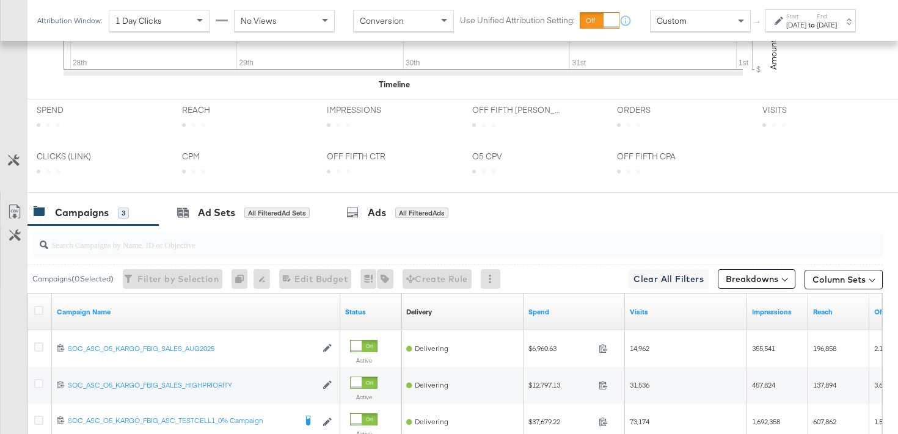
scroll to position [668, 0]
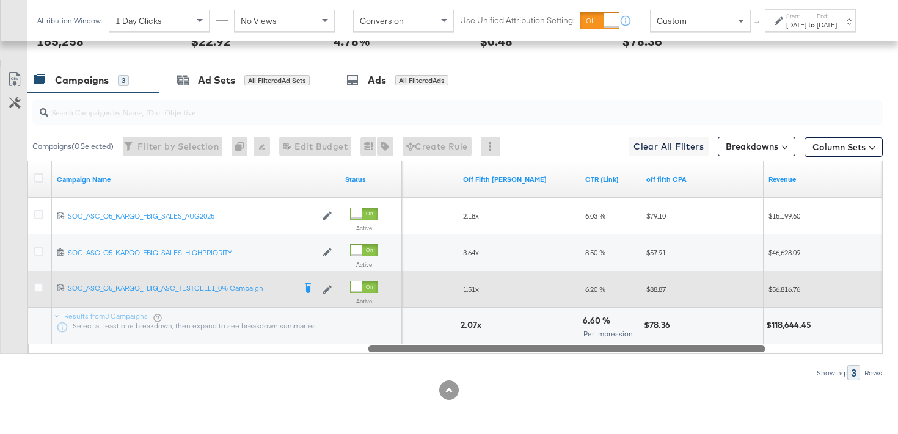
drag, startPoint x: 409, startPoint y: 349, endPoint x: 748, endPoint y: 296, distance: 343.2
click at [748, 296] on div "Campaign Name Status CPC (Link) Off Fifth [PERSON_NAME] CTR (Link) off fifth CP…" at bounding box center [454, 258] width 855 height 194
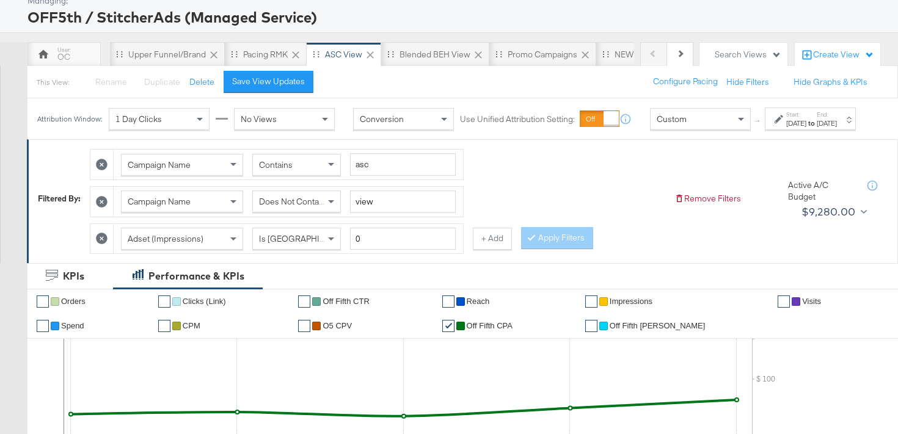
scroll to position [0, 0]
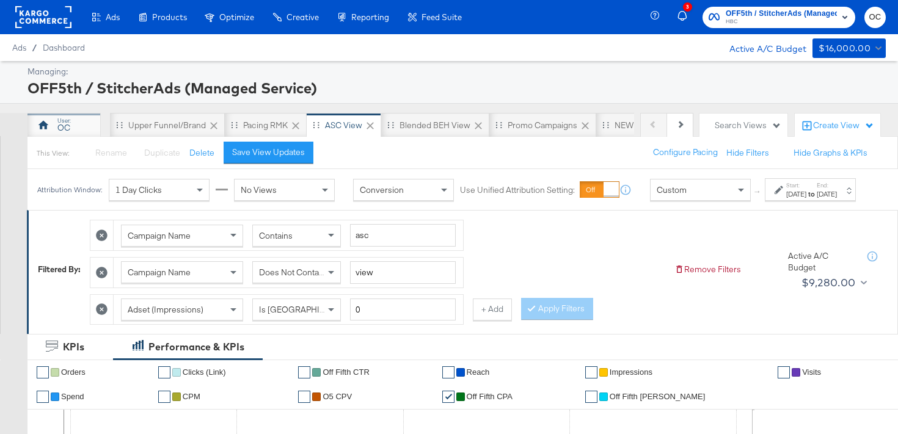
click at [60, 129] on div "OC" at bounding box center [63, 128] width 13 height 12
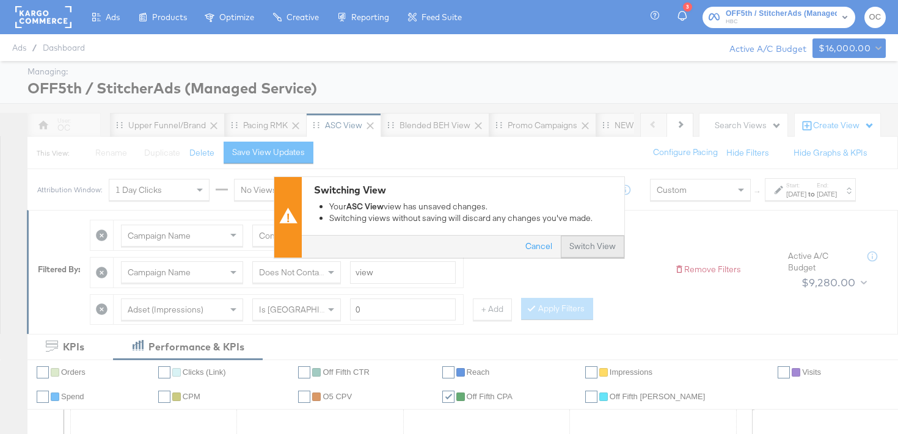
click at [609, 243] on button "Switch View" at bounding box center [593, 247] width 64 height 22
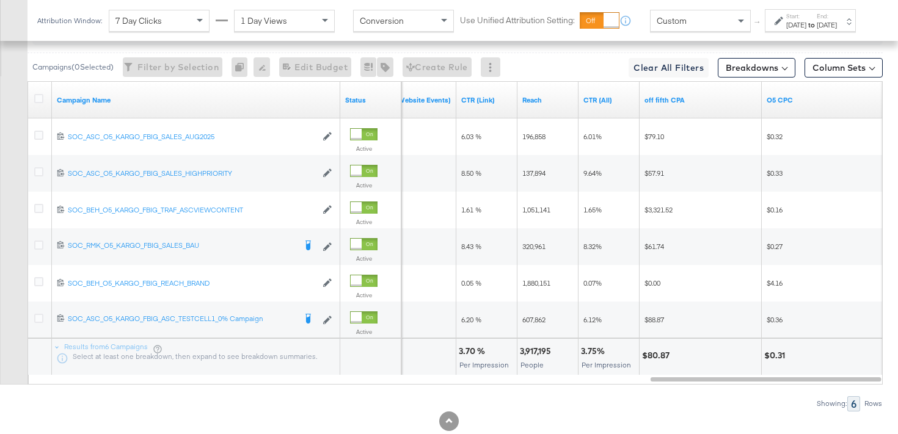
scroll to position [684, 0]
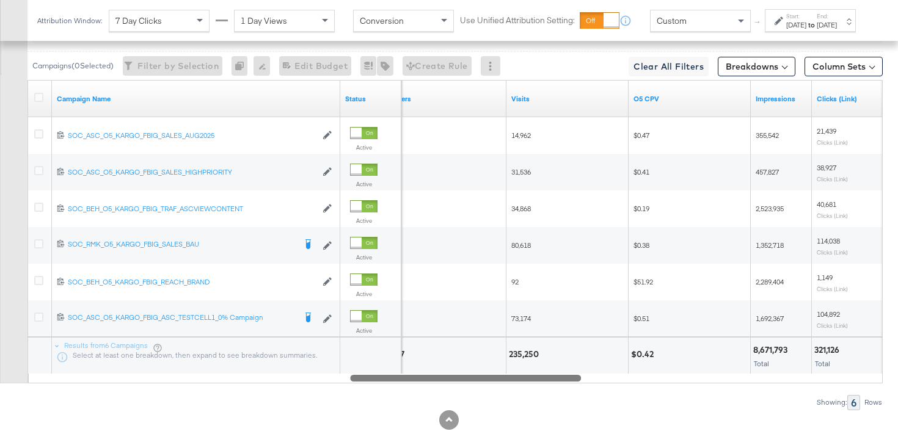
drag, startPoint x: 659, startPoint y: 376, endPoint x: 317, endPoint y: 399, distance: 342.9
click at [317, 399] on div "Campaigns ( 0 Selected) Filter by Selection Filter 0 campaigns 0 Rename 0 campa…" at bounding box center [441, 211] width 883 height 398
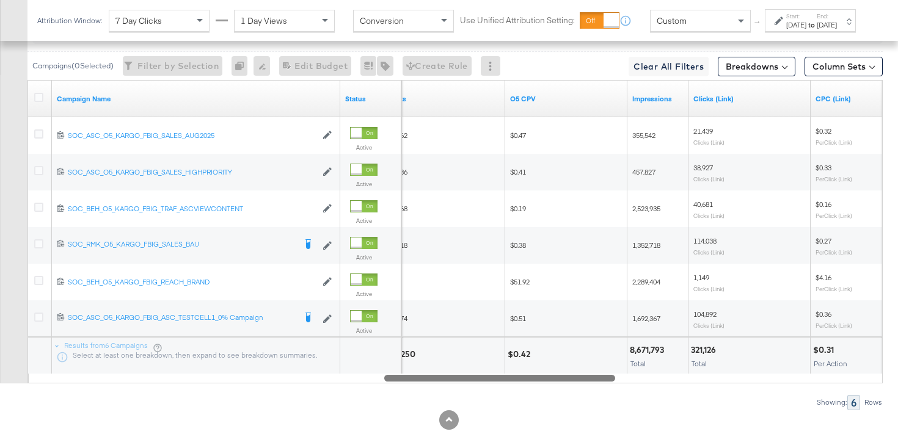
drag, startPoint x: 358, startPoint y: 380, endPoint x: 392, endPoint y: 365, distance: 37.2
click at [392, 365] on div "Campaign Name Status Visits O5 CPV Impressions Clicks (Link) CPC (Link) 1202325…" at bounding box center [454, 232] width 855 height 304
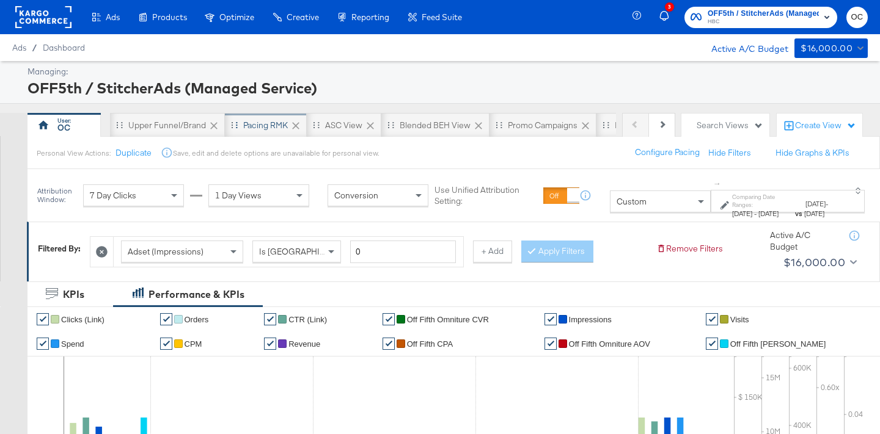
click at [248, 118] on div "Pacing RMK" at bounding box center [266, 125] width 82 height 24
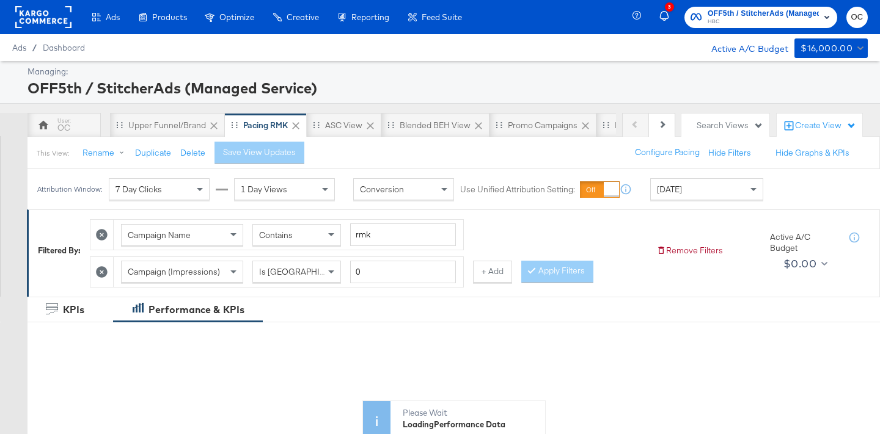
click at [702, 196] on div "[DATE]" at bounding box center [707, 189] width 112 height 21
